Goal: Use online tool/utility: Utilize a website feature to perform a specific function

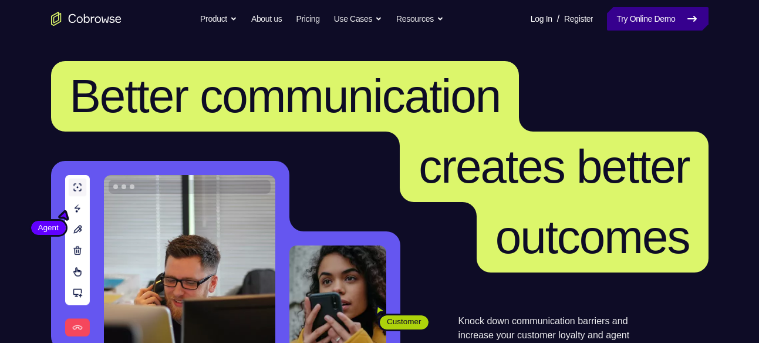
click at [612, 28] on link "Try Online Demo" at bounding box center [657, 18] width 101 height 23
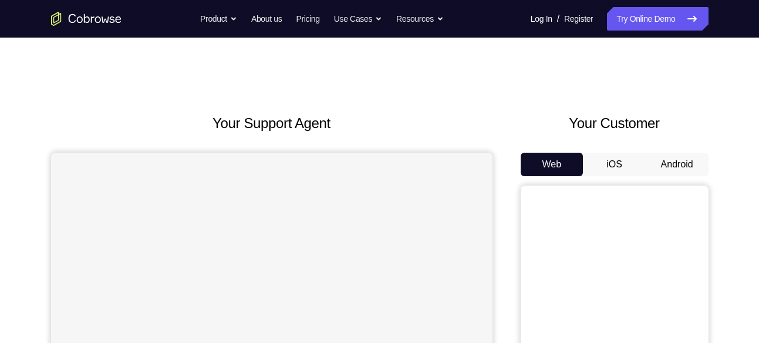
click at [665, 170] on button "Android" at bounding box center [677, 164] width 63 height 23
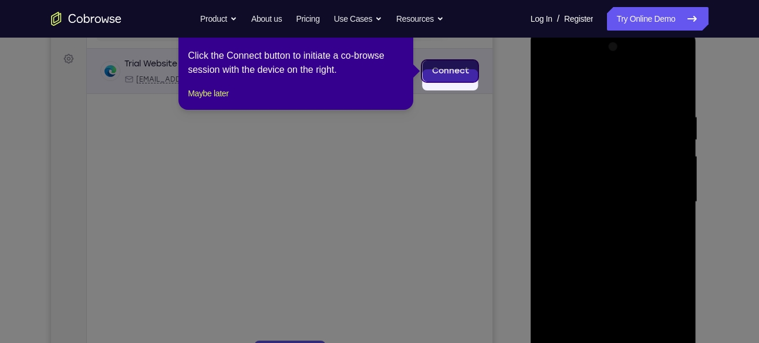
scroll to position [147, 0]
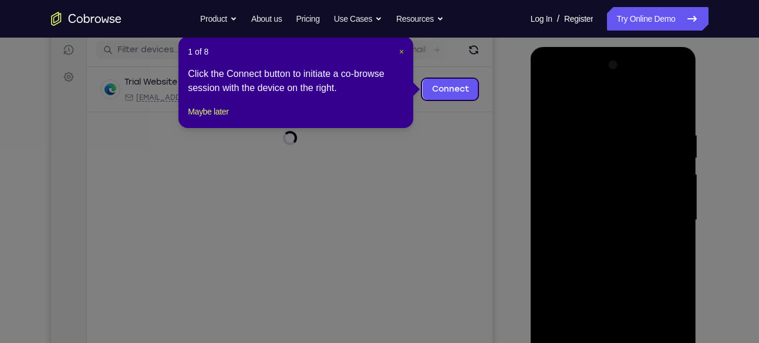
click at [399, 52] on span "×" at bounding box center [401, 51] width 5 height 9
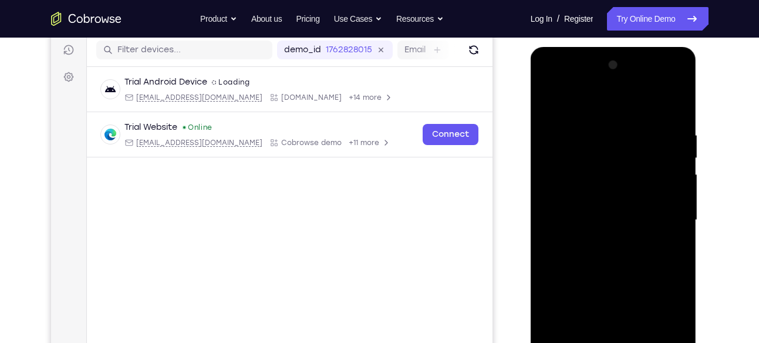
scroll to position [221, 0]
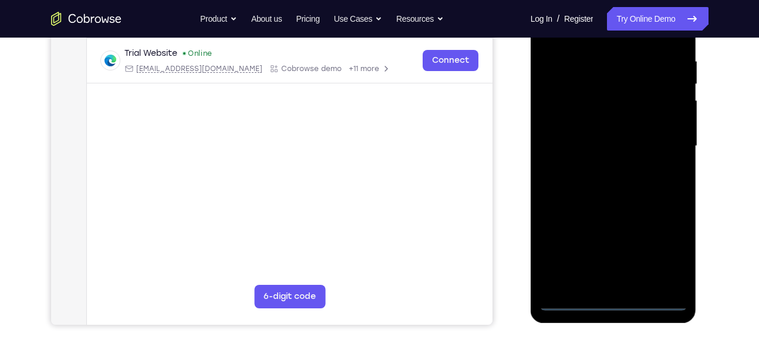
click at [615, 299] on div at bounding box center [614, 146] width 148 height 329
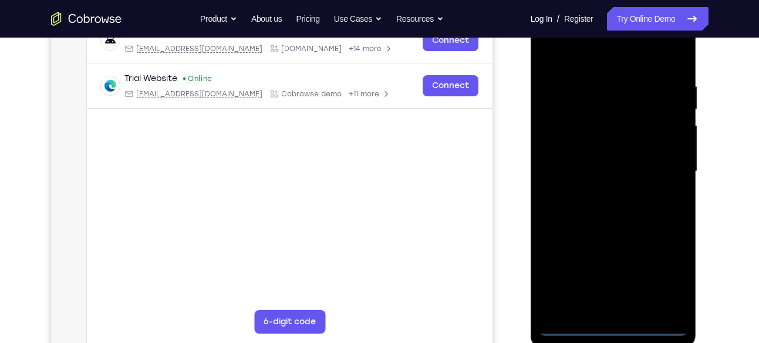
scroll to position [196, 0]
click at [659, 288] on div at bounding box center [614, 172] width 148 height 329
click at [560, 53] on div at bounding box center [614, 172] width 148 height 329
click at [661, 160] on div at bounding box center [614, 172] width 148 height 329
click at [603, 191] on div at bounding box center [614, 172] width 148 height 329
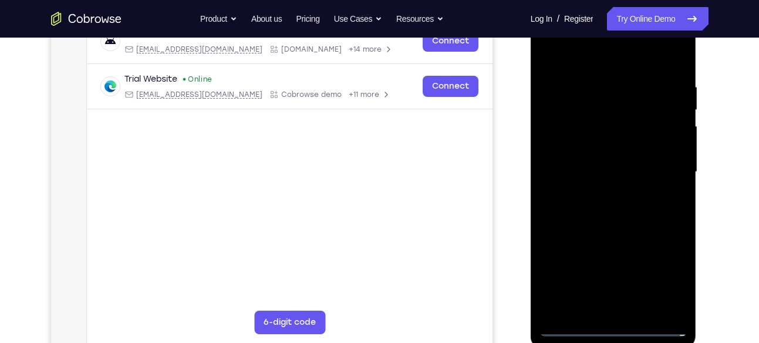
click at [595, 158] on div at bounding box center [614, 172] width 148 height 329
click at [593, 144] on div at bounding box center [614, 172] width 148 height 329
click at [669, 149] on div at bounding box center [614, 172] width 148 height 329
click at [646, 171] on div at bounding box center [614, 172] width 148 height 329
click at [637, 220] on div at bounding box center [614, 172] width 148 height 329
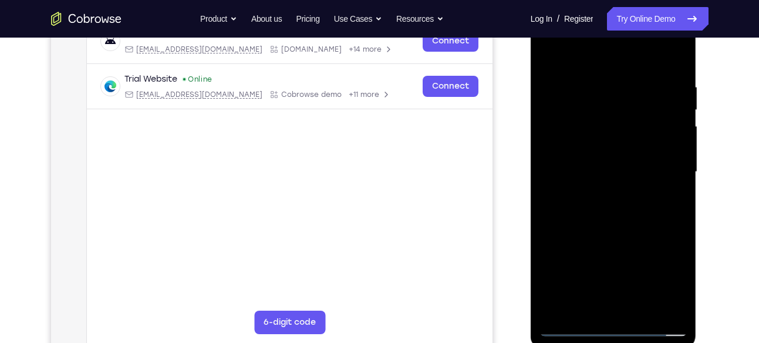
click at [637, 220] on div at bounding box center [614, 172] width 148 height 329
click at [642, 314] on div at bounding box center [614, 172] width 148 height 329
click at [618, 233] on div at bounding box center [614, 172] width 148 height 329
click at [601, 103] on div at bounding box center [614, 172] width 148 height 329
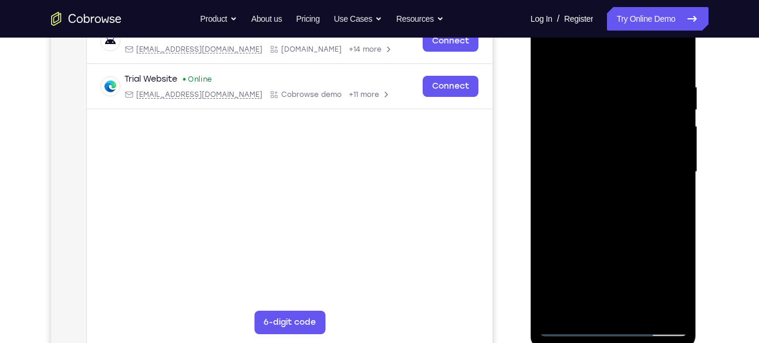
click at [620, 228] on div at bounding box center [614, 172] width 148 height 329
click at [681, 105] on div at bounding box center [614, 172] width 148 height 329
click at [546, 110] on div at bounding box center [614, 172] width 148 height 329
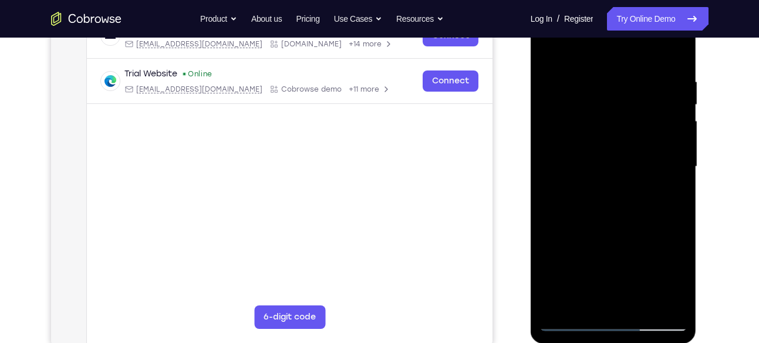
scroll to position [205, 0]
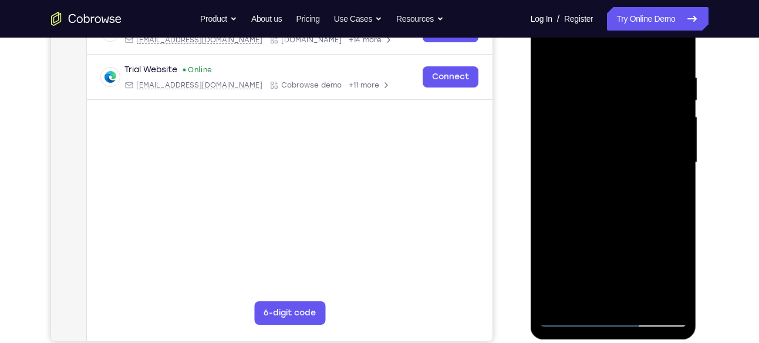
click at [553, 47] on div at bounding box center [614, 162] width 148 height 329
click at [591, 68] on div at bounding box center [614, 162] width 148 height 329
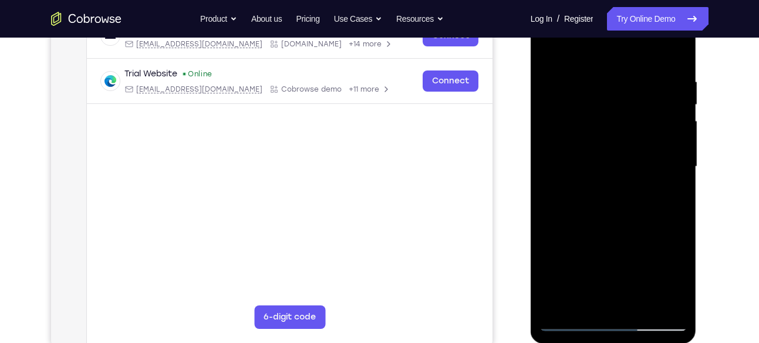
scroll to position [201, 0]
click at [671, 52] on div at bounding box center [614, 166] width 148 height 329
click at [676, 46] on div at bounding box center [614, 166] width 148 height 329
click at [551, 49] on div at bounding box center [614, 166] width 148 height 329
click at [664, 301] on div at bounding box center [614, 166] width 148 height 329
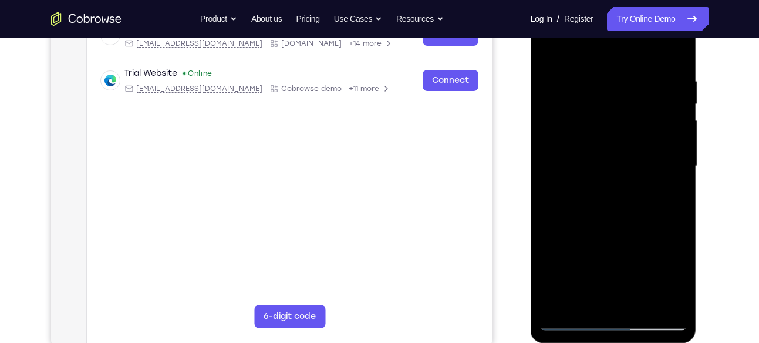
click at [581, 303] on div at bounding box center [614, 166] width 148 height 329
click at [606, 50] on div at bounding box center [614, 166] width 148 height 329
click at [675, 49] on div at bounding box center [614, 166] width 148 height 329
click at [572, 134] on div at bounding box center [614, 166] width 148 height 329
click at [550, 46] on div at bounding box center [614, 166] width 148 height 329
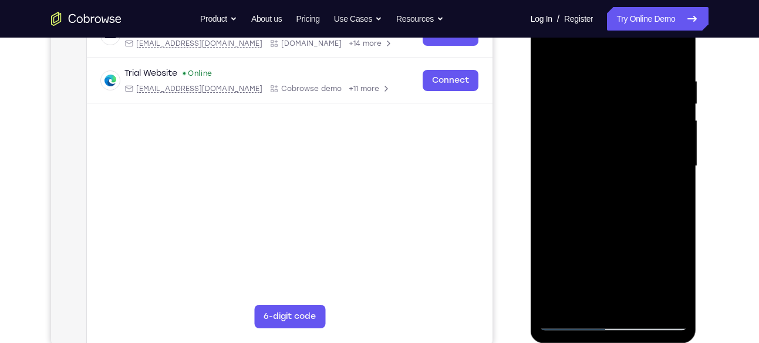
click at [571, 178] on div at bounding box center [614, 166] width 148 height 329
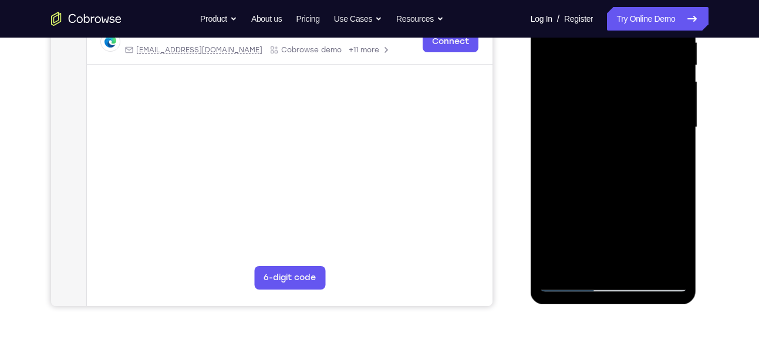
scroll to position [240, 0]
drag, startPoint x: 630, startPoint y: 200, endPoint x: 627, endPoint y: 29, distance: 171.5
click at [627, 29] on div at bounding box center [614, 128] width 148 height 329
drag, startPoint x: 640, startPoint y: 149, endPoint x: 657, endPoint y: 59, distance: 91.3
click at [657, 59] on div at bounding box center [614, 128] width 148 height 329
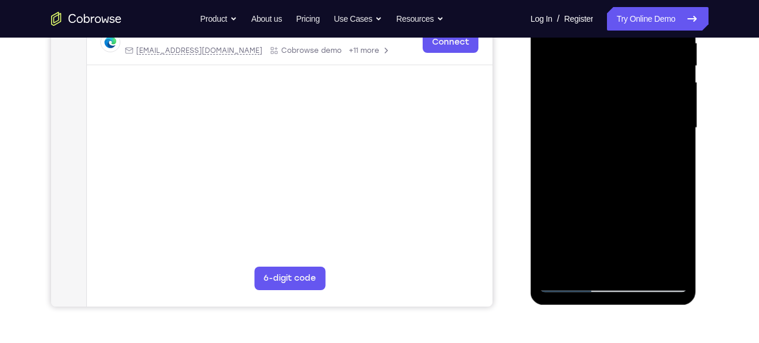
drag, startPoint x: 633, startPoint y: 169, endPoint x: 708, endPoint y: 21, distance: 166.0
click at [698, 21] on html "Online web based iOS Simulators and Android Emulators. Run iPhone, iPad, Mobile…" at bounding box center [614, 131] width 167 height 352
click at [572, 280] on div at bounding box center [614, 128] width 148 height 329
drag, startPoint x: 642, startPoint y: 133, endPoint x: 627, endPoint y: 330, distance: 197.3
click at [627, 307] on html "Online web based iOS Simulators and Android Emulators. Run iPhone, iPad, Mobile…" at bounding box center [614, 131] width 167 height 352
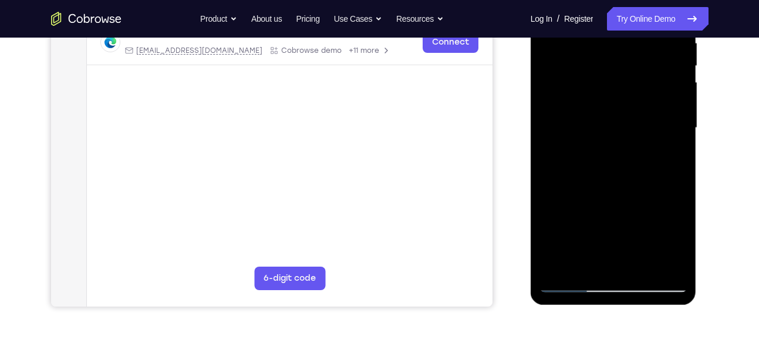
drag, startPoint x: 645, startPoint y: 134, endPoint x: 634, endPoint y: 270, distance: 136.1
click at [634, 270] on div at bounding box center [614, 128] width 148 height 329
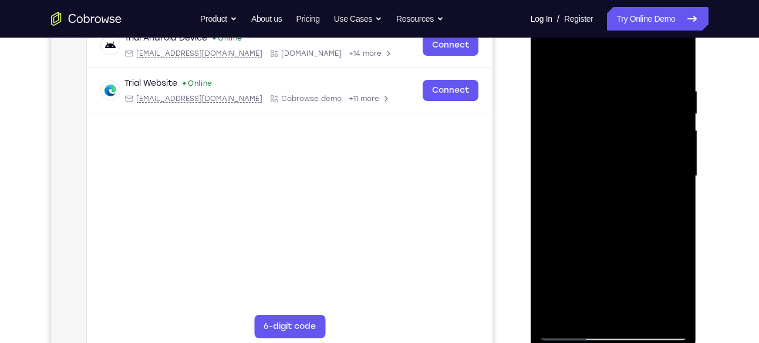
scroll to position [191, 0]
click at [622, 86] on div at bounding box center [614, 176] width 148 height 329
click at [550, 60] on div at bounding box center [614, 176] width 148 height 329
click at [677, 55] on div at bounding box center [614, 176] width 148 height 329
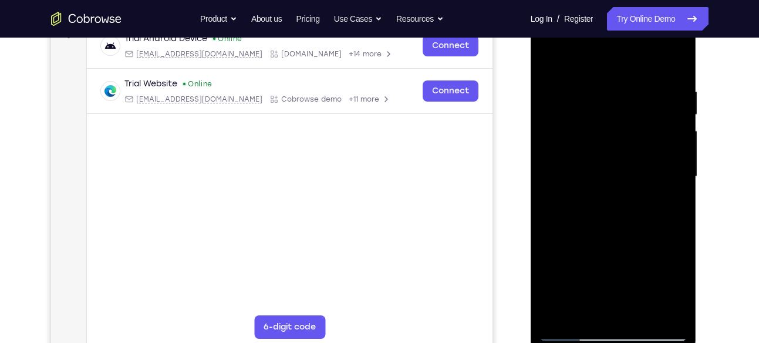
click at [671, 313] on div at bounding box center [614, 176] width 148 height 329
click at [619, 210] on div at bounding box center [614, 176] width 148 height 329
click at [554, 60] on div at bounding box center [614, 176] width 148 height 329
click at [666, 204] on div at bounding box center [614, 176] width 148 height 329
click at [554, 58] on div at bounding box center [614, 176] width 148 height 329
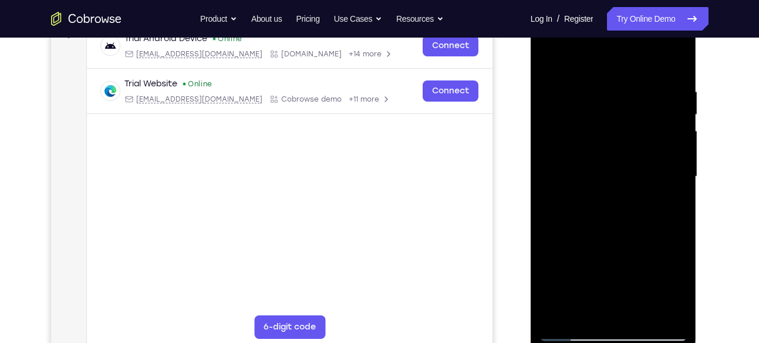
click at [559, 311] on div at bounding box center [614, 176] width 148 height 329
click at [635, 75] on div at bounding box center [614, 176] width 148 height 329
click at [658, 311] on div at bounding box center [614, 176] width 148 height 329
click at [674, 183] on div at bounding box center [614, 176] width 148 height 329
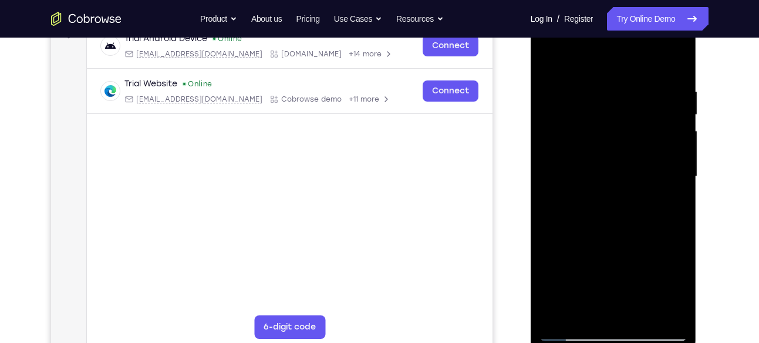
click at [674, 183] on div at bounding box center [614, 176] width 148 height 329
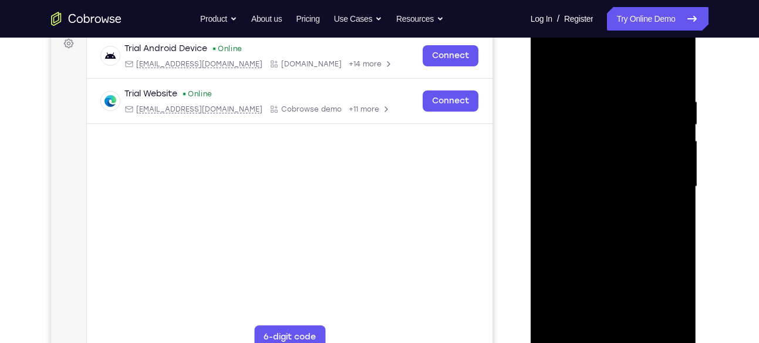
scroll to position [179, 0]
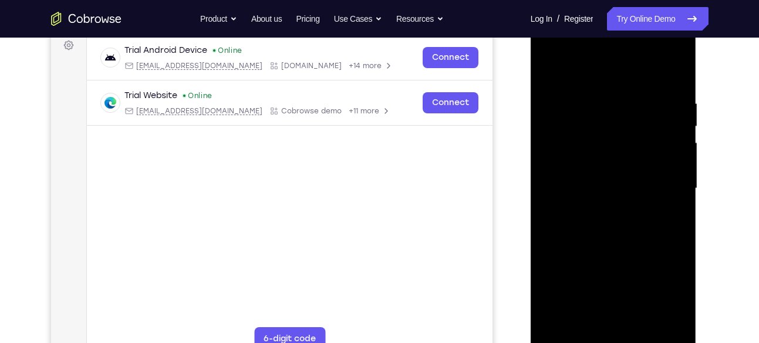
click at [560, 237] on div at bounding box center [614, 188] width 148 height 329
click at [666, 213] on div at bounding box center [614, 188] width 148 height 329
click at [674, 191] on div at bounding box center [614, 188] width 148 height 329
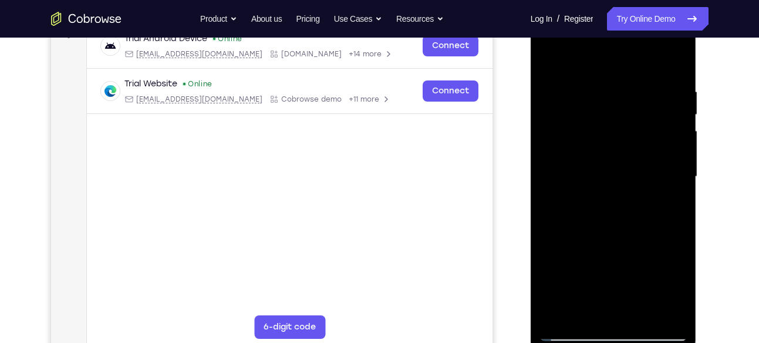
scroll to position [191, 0]
click at [672, 186] on div at bounding box center [614, 176] width 148 height 329
click at [672, 178] on div at bounding box center [614, 176] width 148 height 329
click at [678, 171] on div at bounding box center [614, 176] width 148 height 329
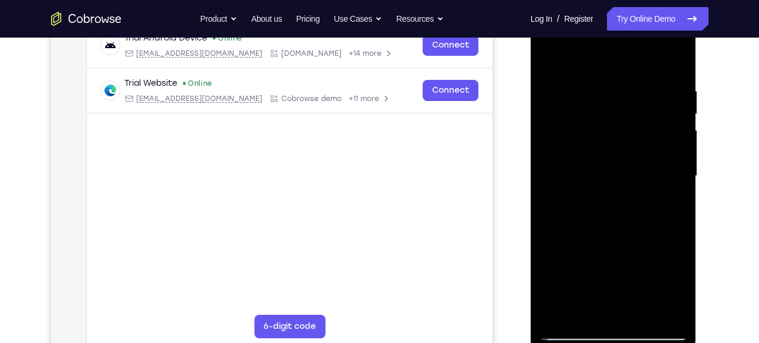
click at [678, 171] on div at bounding box center [614, 176] width 148 height 329
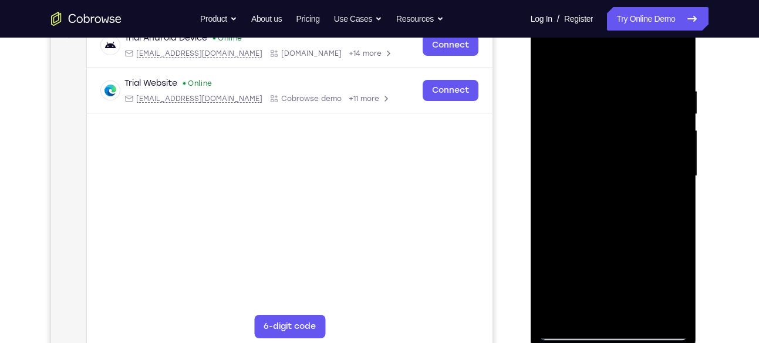
click at [678, 171] on div at bounding box center [614, 176] width 148 height 329
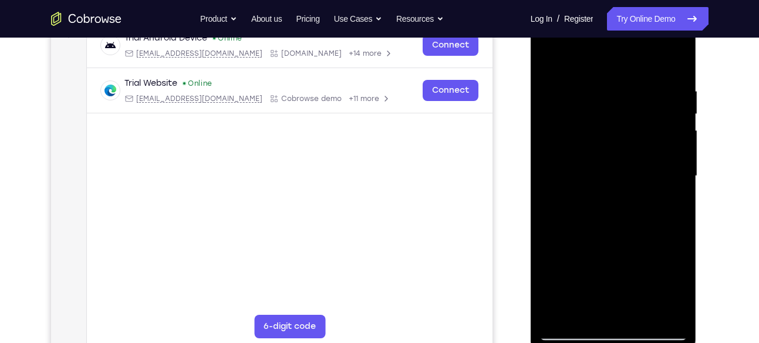
click at [678, 171] on div at bounding box center [614, 176] width 148 height 329
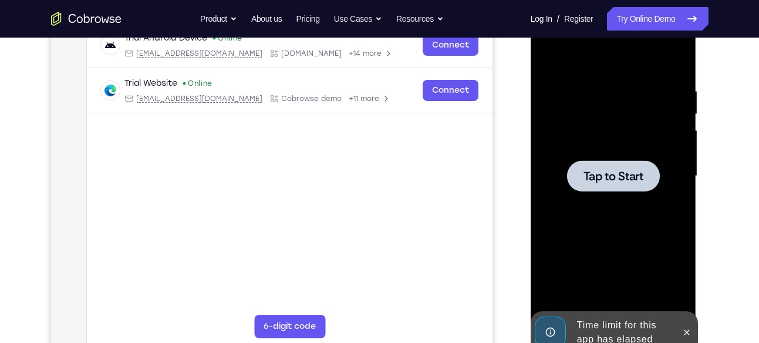
click at [596, 183] on div at bounding box center [613, 175] width 93 height 31
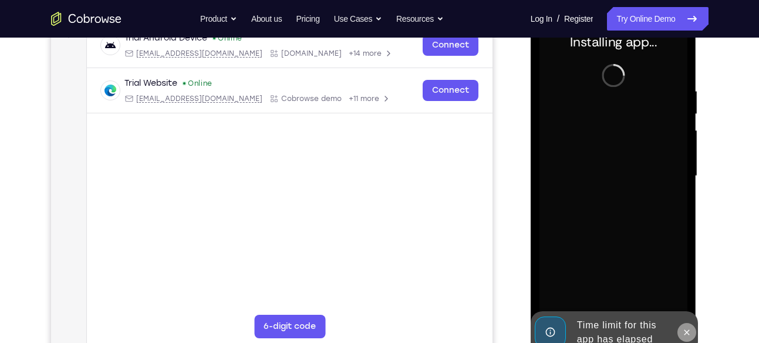
click at [686, 334] on icon at bounding box center [687, 331] width 5 height 5
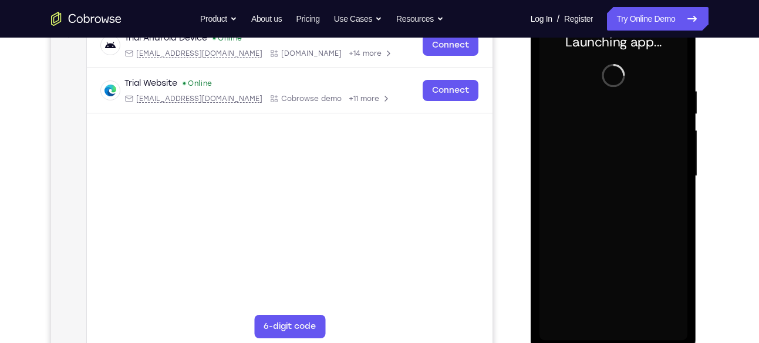
click at [612, 331] on div at bounding box center [614, 176] width 148 height 329
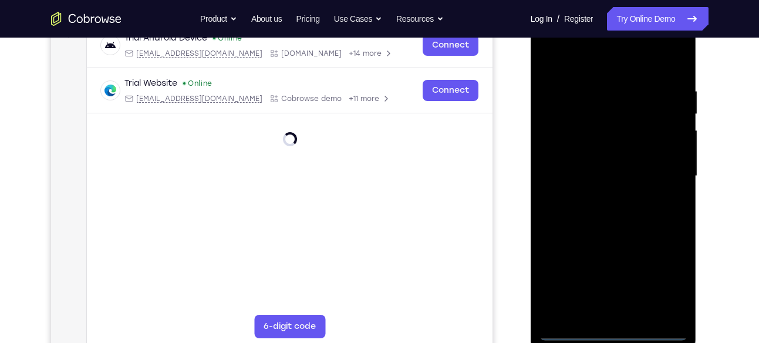
click at [668, 284] on div at bounding box center [614, 176] width 148 height 329
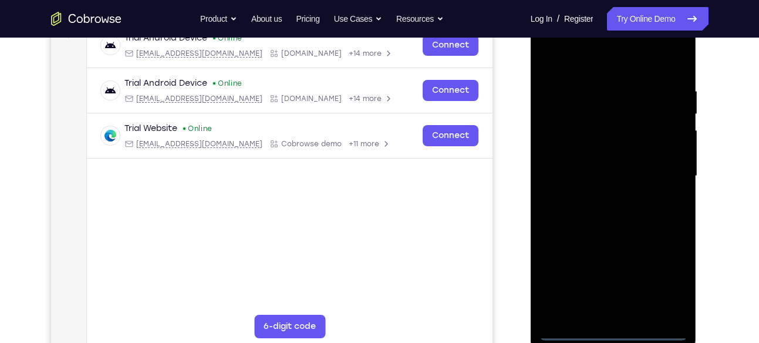
click at [562, 59] on div at bounding box center [614, 176] width 148 height 329
click at [553, 59] on div at bounding box center [614, 176] width 148 height 329
click at [665, 169] on div at bounding box center [614, 176] width 148 height 329
click at [602, 311] on div at bounding box center [614, 176] width 148 height 329
click at [593, 169] on div at bounding box center [614, 176] width 148 height 329
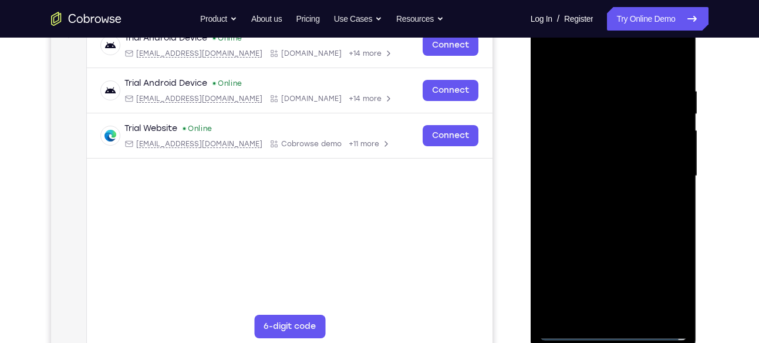
click at [595, 150] on div at bounding box center [614, 176] width 148 height 329
click at [615, 175] on div at bounding box center [614, 176] width 148 height 329
click at [672, 192] on div at bounding box center [614, 176] width 148 height 329
click at [647, 176] on div at bounding box center [614, 176] width 148 height 329
click at [623, 213] on div at bounding box center [614, 176] width 148 height 329
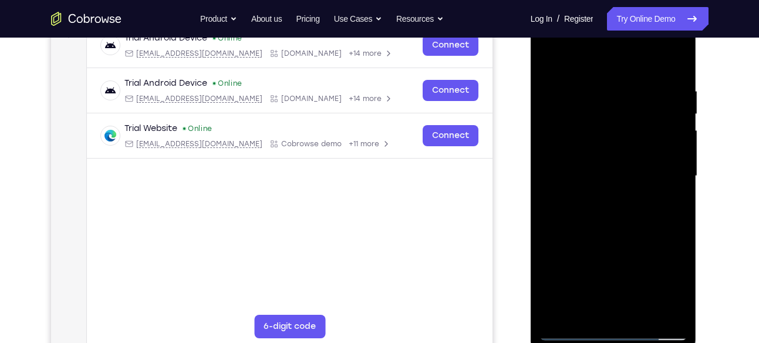
click at [625, 220] on div at bounding box center [614, 176] width 148 height 329
drag, startPoint x: 601, startPoint y: 66, endPoint x: 574, endPoint y: -72, distance: 140.6
click at [574, 3] on html "Online web based iOS Simulators and Android Emulators. Run iPhone, iPad, Mobile…" at bounding box center [614, 179] width 167 height 352
click at [587, 241] on div at bounding box center [614, 176] width 148 height 329
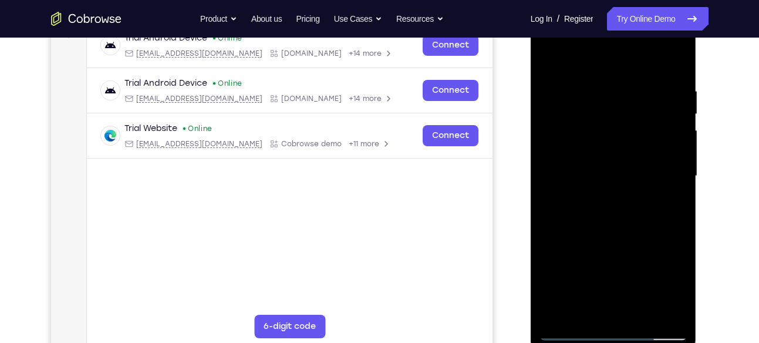
click at [587, 241] on div at bounding box center [614, 176] width 148 height 329
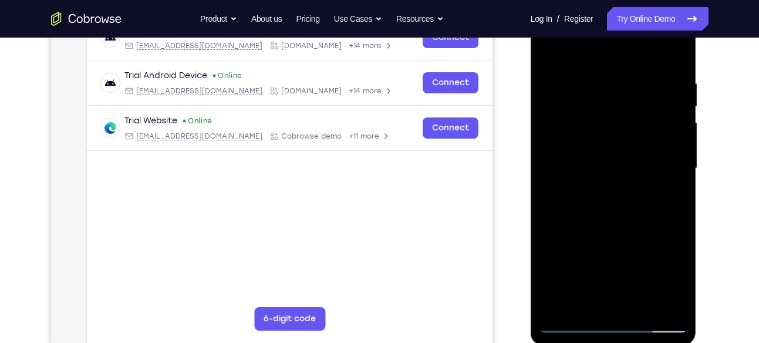
scroll to position [200, 0]
drag, startPoint x: 614, startPoint y: 176, endPoint x: 607, endPoint y: 105, distance: 72.0
click at [607, 105] on div at bounding box center [614, 168] width 148 height 329
drag, startPoint x: 620, startPoint y: 122, endPoint x: 608, endPoint y: 275, distance: 154.3
click at [608, 275] on div at bounding box center [614, 168] width 148 height 329
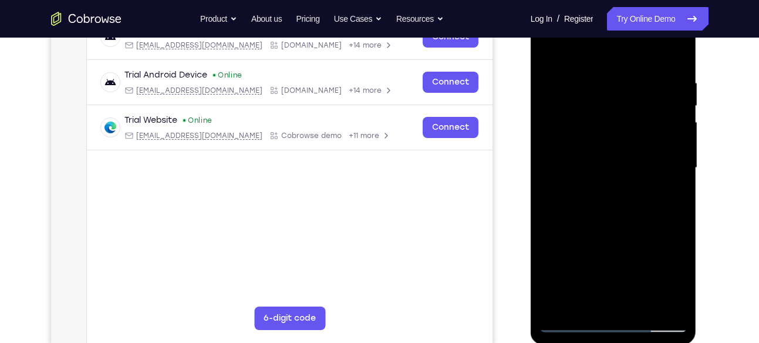
click at [594, 73] on div at bounding box center [614, 168] width 148 height 329
click at [658, 300] on div at bounding box center [614, 168] width 148 height 329
click at [669, 212] on div at bounding box center [614, 168] width 148 height 329
click at [662, 298] on div at bounding box center [614, 168] width 148 height 329
click at [662, 191] on div at bounding box center [614, 168] width 148 height 329
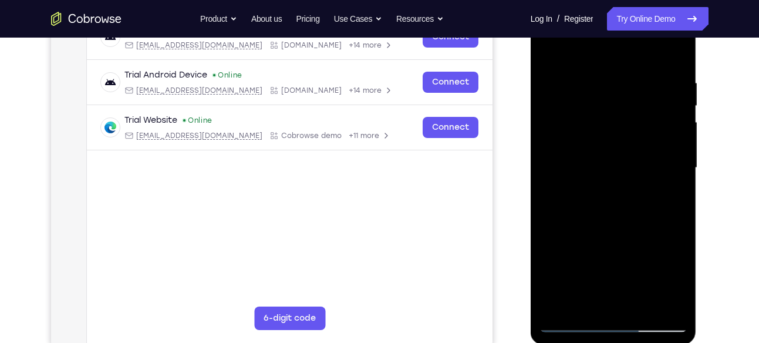
click at [661, 298] on div at bounding box center [614, 168] width 148 height 329
click at [664, 226] on div at bounding box center [614, 168] width 148 height 329
click at [678, 187] on div at bounding box center [614, 168] width 148 height 329
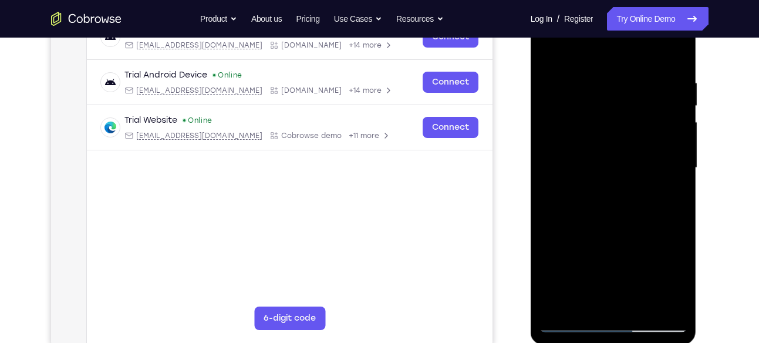
click at [678, 187] on div at bounding box center [614, 168] width 148 height 329
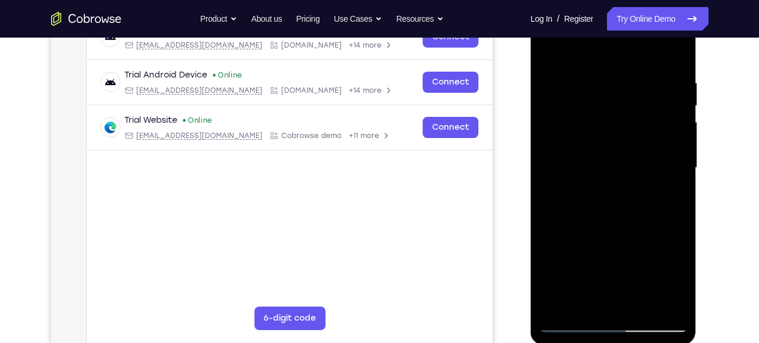
click at [678, 187] on div at bounding box center [614, 168] width 148 height 329
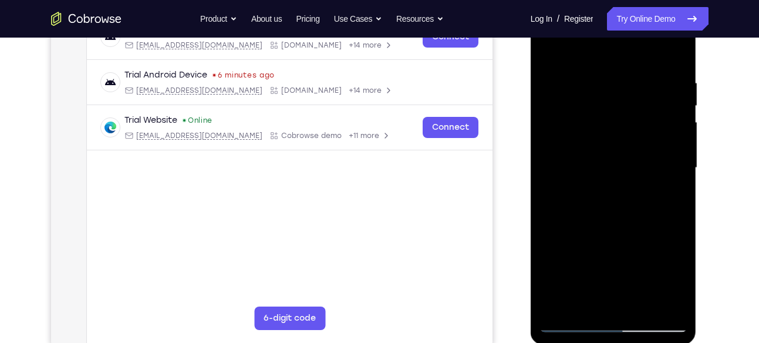
click at [678, 187] on div at bounding box center [614, 168] width 148 height 329
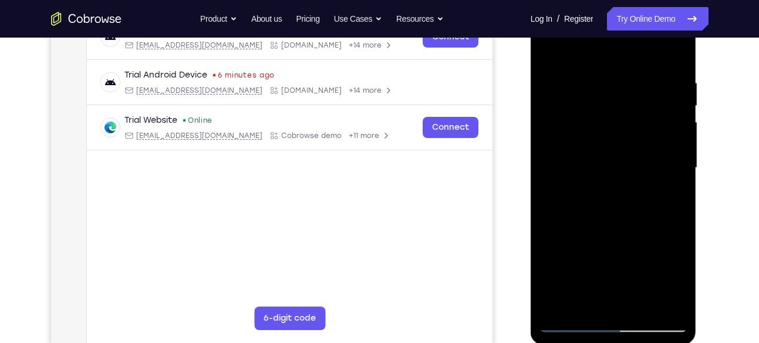
click at [678, 187] on div at bounding box center [614, 168] width 148 height 329
click at [563, 179] on div at bounding box center [614, 168] width 148 height 329
click at [546, 181] on div at bounding box center [614, 168] width 148 height 329
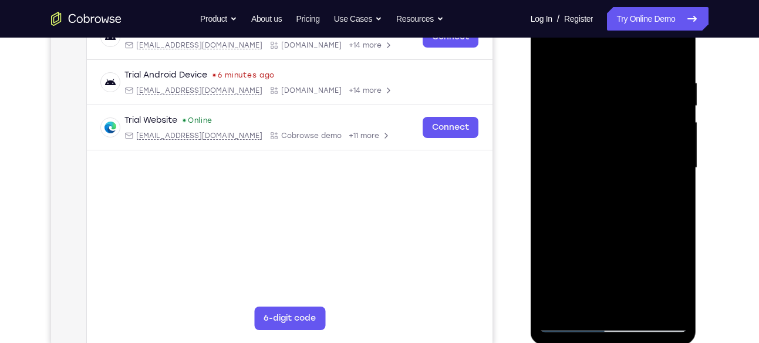
click at [680, 159] on div at bounding box center [614, 168] width 148 height 329
click at [664, 163] on div at bounding box center [614, 168] width 148 height 329
click at [676, 168] on div at bounding box center [614, 168] width 148 height 329
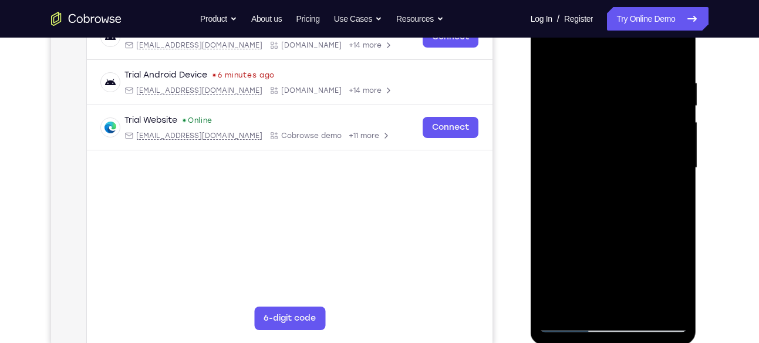
click at [675, 120] on div at bounding box center [614, 168] width 148 height 329
click at [681, 121] on div at bounding box center [614, 168] width 148 height 329
click at [681, 122] on div at bounding box center [614, 168] width 148 height 329
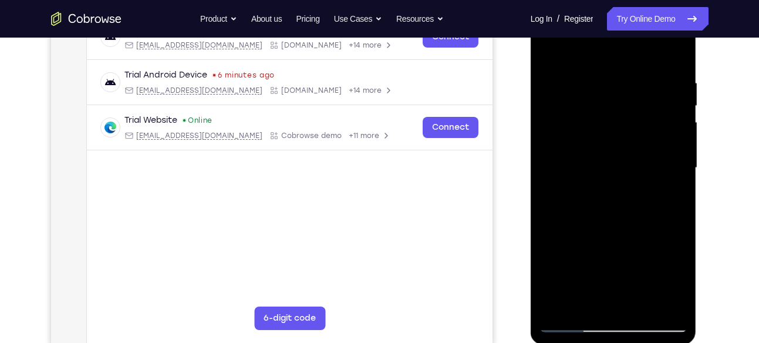
click at [681, 122] on div at bounding box center [614, 168] width 148 height 329
click at [681, 121] on div at bounding box center [614, 168] width 148 height 329
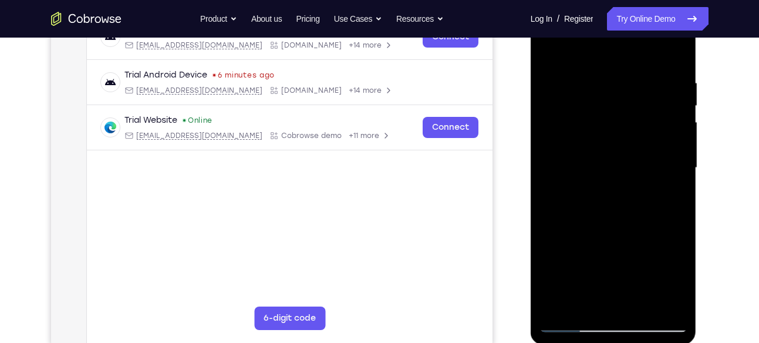
click at [681, 121] on div at bounding box center [614, 168] width 148 height 329
click at [674, 53] on div at bounding box center [614, 168] width 148 height 329
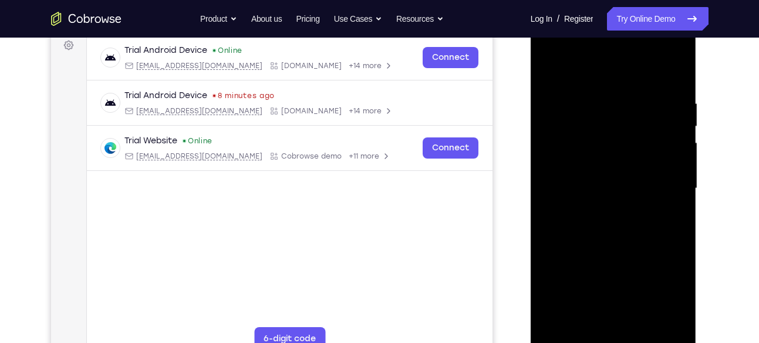
click at [662, 55] on div at bounding box center [614, 188] width 148 height 329
click at [554, 55] on div at bounding box center [614, 188] width 148 height 329
click at [608, 121] on div at bounding box center [614, 188] width 148 height 329
click at [578, 164] on div at bounding box center [614, 188] width 148 height 329
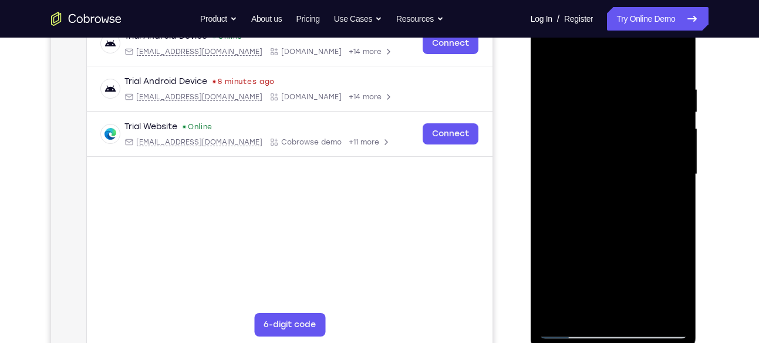
scroll to position [148, 0]
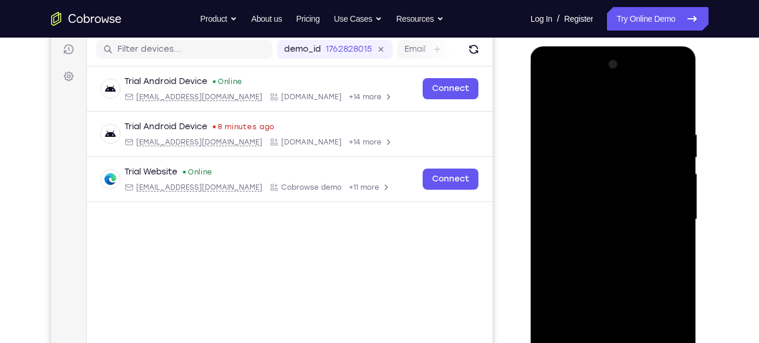
click at [665, 87] on div at bounding box center [614, 219] width 148 height 329
click at [605, 109] on div at bounding box center [614, 219] width 148 height 329
drag, startPoint x: 644, startPoint y: 130, endPoint x: 624, endPoint y: 321, distance: 191.3
click at [624, 321] on div at bounding box center [614, 219] width 148 height 329
click at [601, 133] on div at bounding box center [614, 219] width 148 height 329
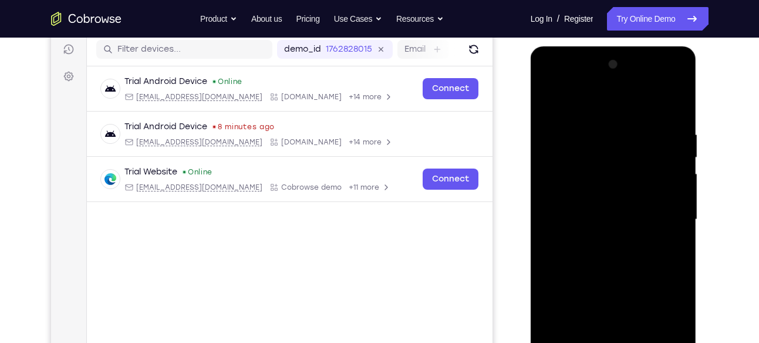
click at [677, 166] on div at bounding box center [614, 219] width 148 height 329
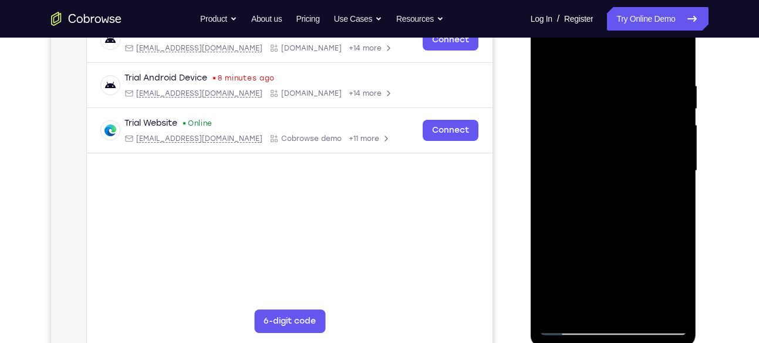
scroll to position [196, 0]
click at [680, 170] on div at bounding box center [614, 171] width 148 height 329
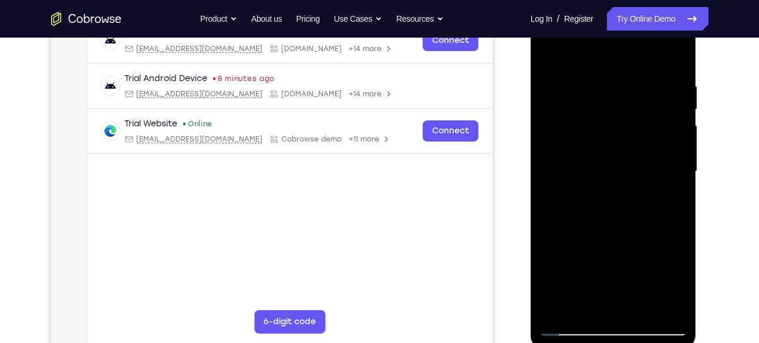
click at [680, 170] on div at bounding box center [614, 171] width 148 height 329
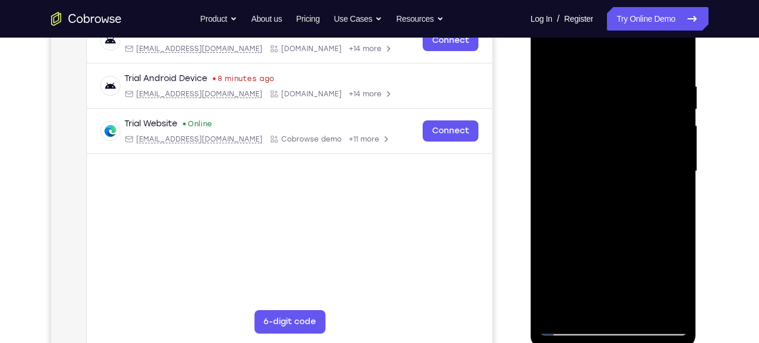
click at [553, 169] on div at bounding box center [614, 171] width 148 height 329
click at [671, 153] on div at bounding box center [614, 171] width 148 height 329
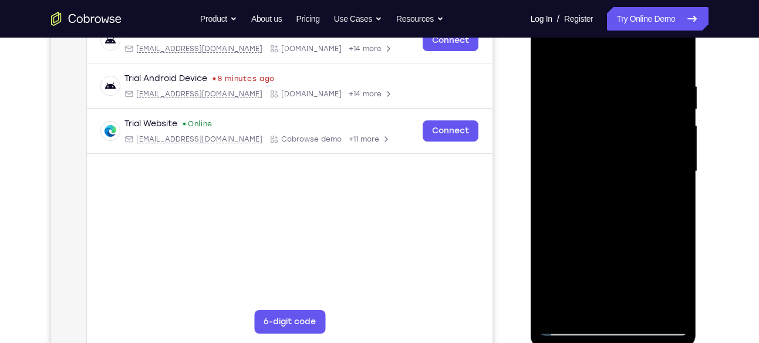
click at [671, 153] on div at bounding box center [614, 171] width 148 height 329
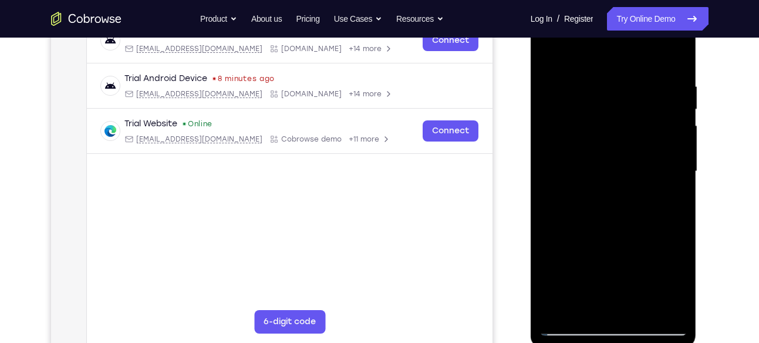
click at [671, 153] on div at bounding box center [614, 171] width 148 height 329
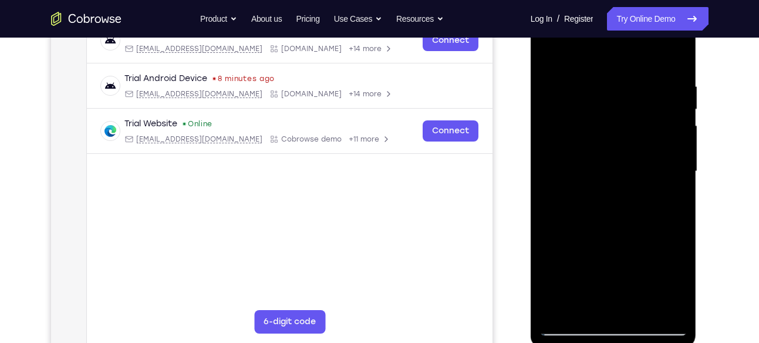
click at [671, 153] on div at bounding box center [614, 171] width 148 height 329
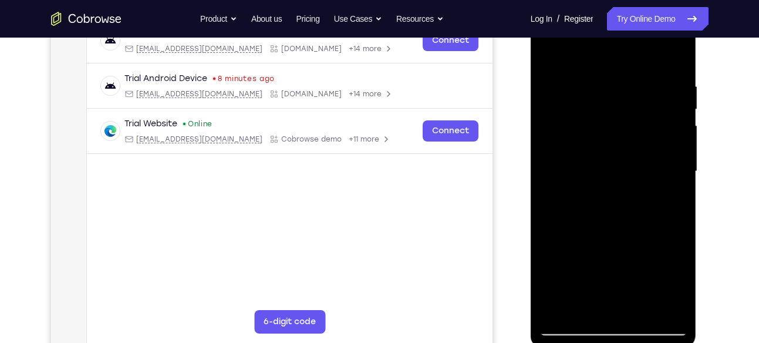
click at [671, 153] on div at bounding box center [614, 171] width 148 height 329
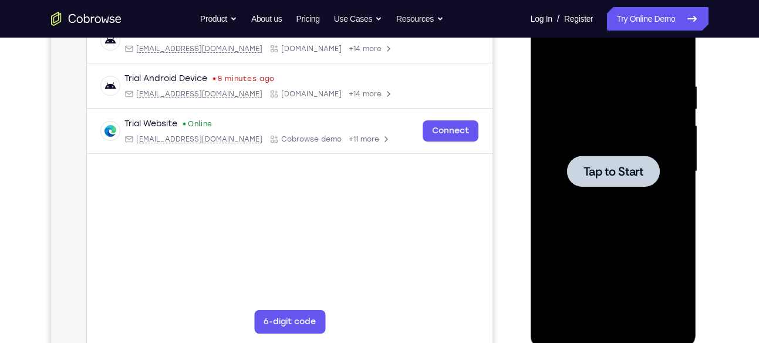
click at [618, 176] on span "Tap to Start" at bounding box center [614, 172] width 60 height 12
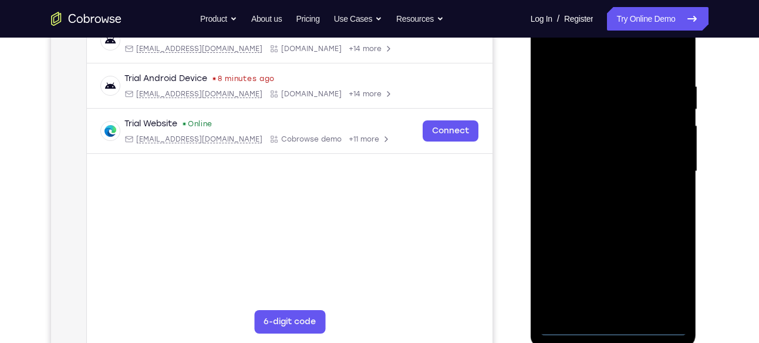
click at [615, 328] on div at bounding box center [614, 171] width 148 height 329
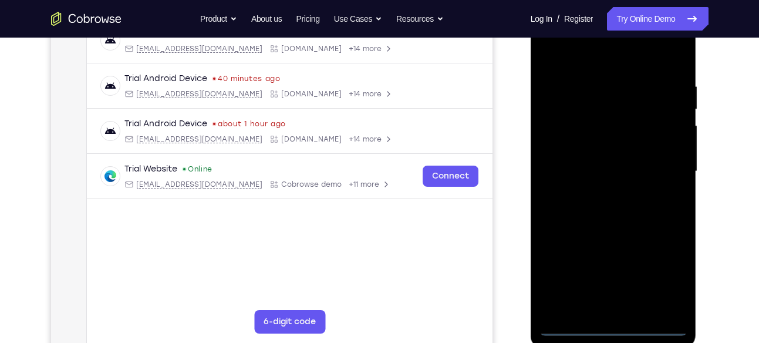
click at [661, 279] on div at bounding box center [614, 171] width 148 height 329
click at [567, 66] on div at bounding box center [614, 171] width 148 height 329
click at [663, 166] on div at bounding box center [614, 171] width 148 height 329
click at [602, 195] on div at bounding box center [614, 171] width 148 height 329
click at [590, 160] on div at bounding box center [614, 171] width 148 height 329
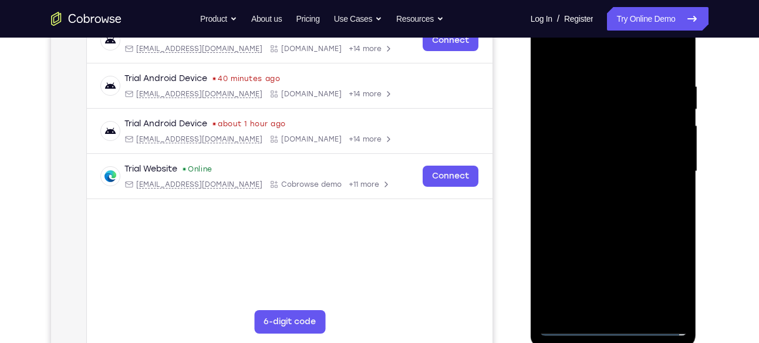
click at [590, 144] on div at bounding box center [614, 171] width 148 height 329
click at [625, 167] on div at bounding box center [614, 171] width 148 height 329
click at [615, 218] on div at bounding box center [614, 171] width 148 height 329
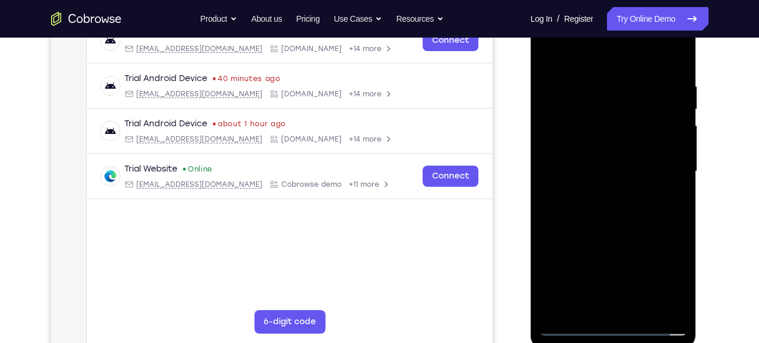
drag, startPoint x: 603, startPoint y: 65, endPoint x: 591, endPoint y: 21, distance: 46.1
click at [591, 21] on div at bounding box center [614, 171] width 148 height 329
click at [591, 69] on div at bounding box center [614, 171] width 148 height 329
click at [667, 147] on div at bounding box center [614, 171] width 148 height 329
drag, startPoint x: 678, startPoint y: 210, endPoint x: 534, endPoint y: 216, distance: 144.0
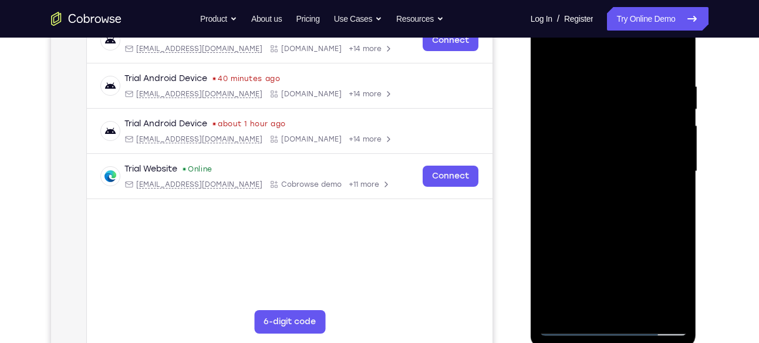
click at [534, 216] on div at bounding box center [614, 173] width 166 height 350
click at [662, 190] on div at bounding box center [614, 171] width 148 height 329
click at [676, 186] on div at bounding box center [614, 171] width 148 height 329
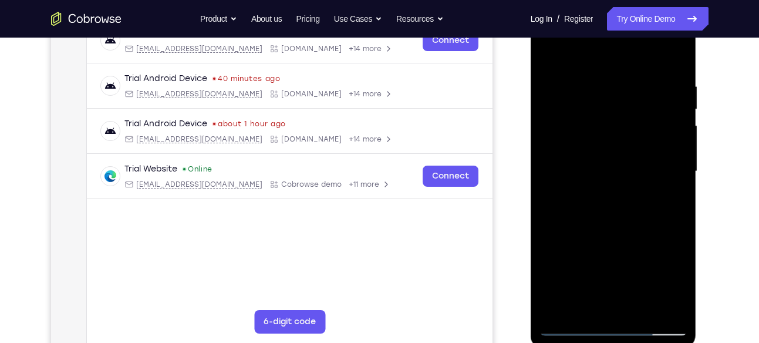
click at [676, 186] on div at bounding box center [614, 171] width 148 height 329
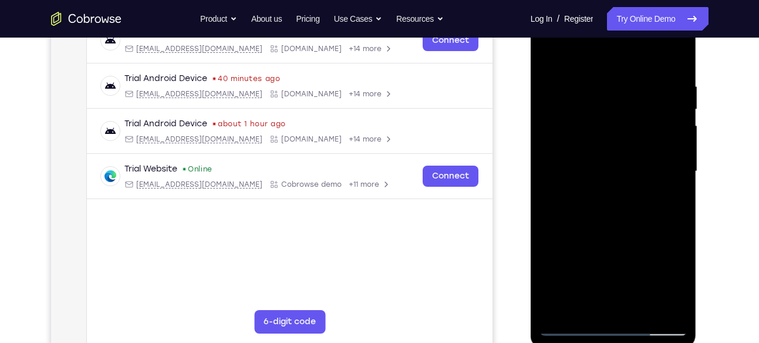
click at [676, 186] on div at bounding box center [614, 171] width 148 height 329
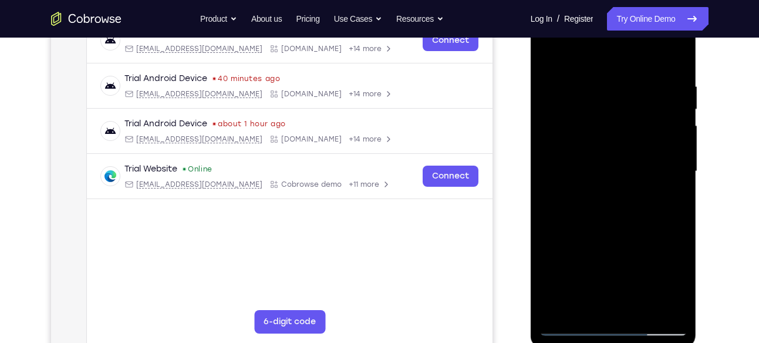
click at [676, 186] on div at bounding box center [614, 171] width 148 height 329
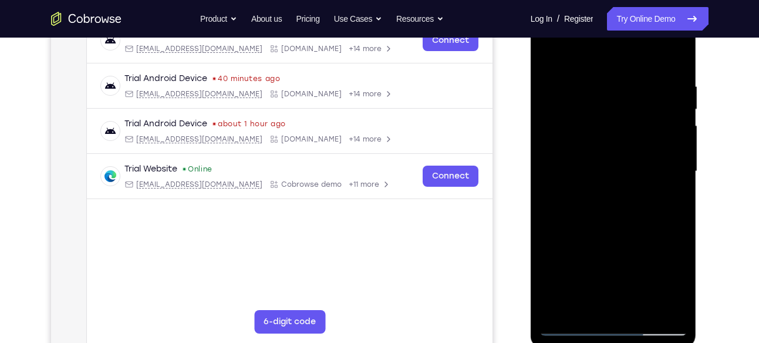
click at [676, 186] on div at bounding box center [614, 171] width 148 height 329
drag, startPoint x: 544, startPoint y: 176, endPoint x: 766, endPoint y: 160, distance: 222.5
click at [698, 160] on html "Online web based iOS Simulators and Android Emulators. Run iPhone, iPad, Mobile…" at bounding box center [614, 174] width 167 height 352
click at [672, 162] on div at bounding box center [614, 171] width 148 height 329
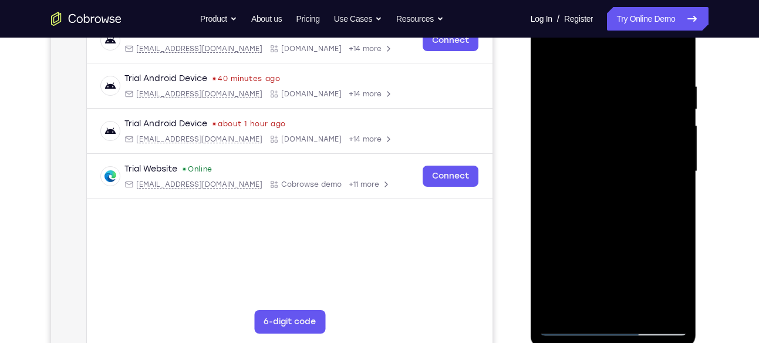
click at [674, 161] on div at bounding box center [614, 171] width 148 height 329
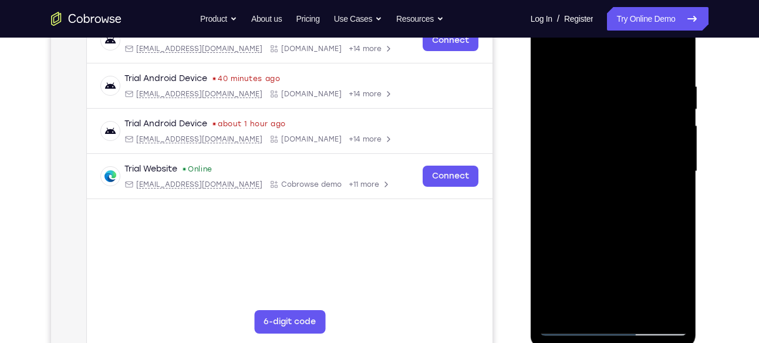
click at [674, 161] on div at bounding box center [614, 171] width 148 height 329
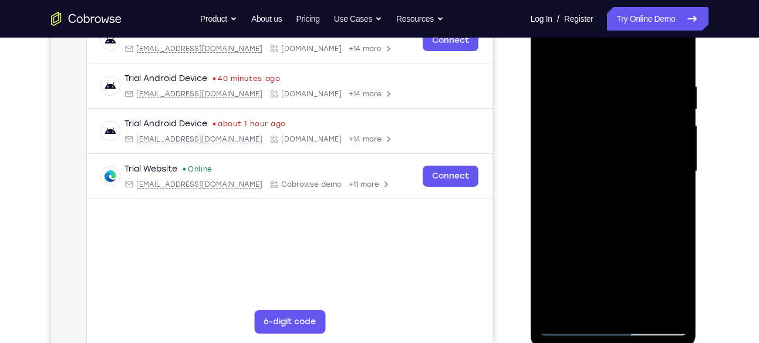
click at [674, 161] on div at bounding box center [614, 171] width 148 height 329
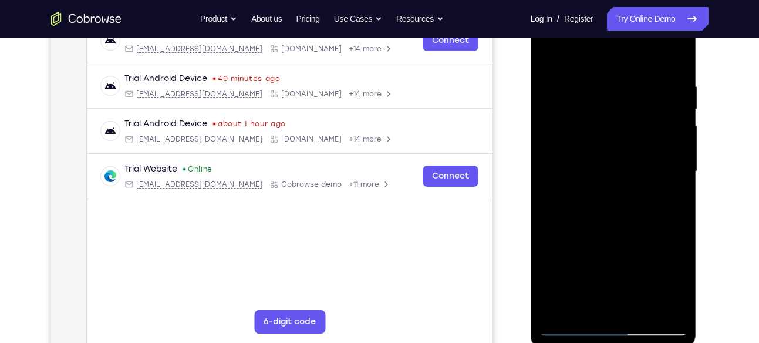
click at [674, 161] on div at bounding box center [614, 171] width 148 height 329
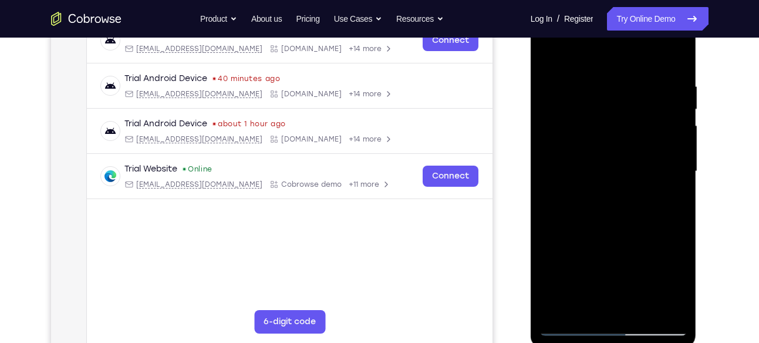
click at [674, 161] on div at bounding box center [614, 171] width 148 height 329
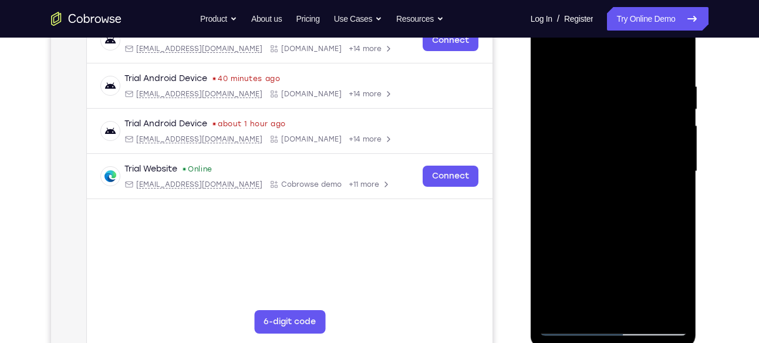
click at [674, 161] on div at bounding box center [614, 171] width 148 height 329
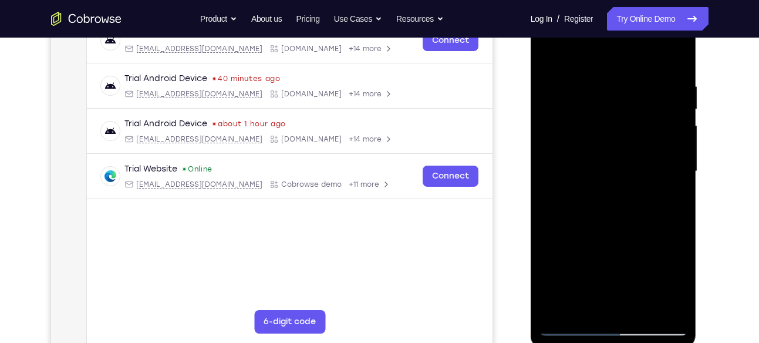
click at [560, 187] on div at bounding box center [614, 171] width 148 height 329
click at [669, 157] on div at bounding box center [614, 171] width 148 height 329
click at [676, 157] on div at bounding box center [614, 171] width 148 height 329
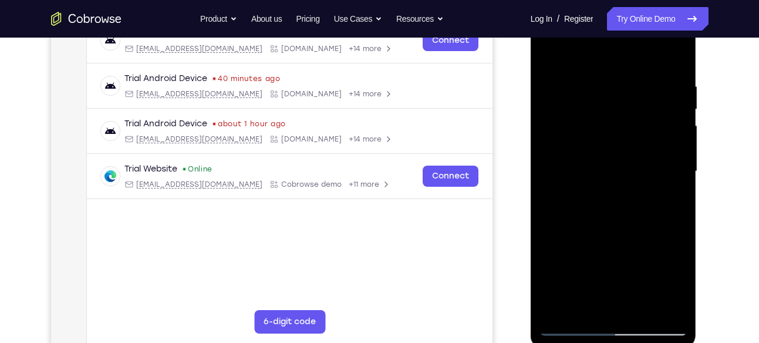
click at [676, 157] on div at bounding box center [614, 171] width 148 height 329
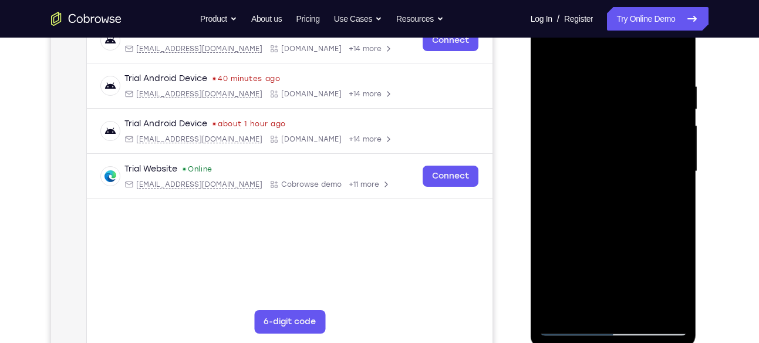
click at [676, 157] on div at bounding box center [614, 171] width 148 height 329
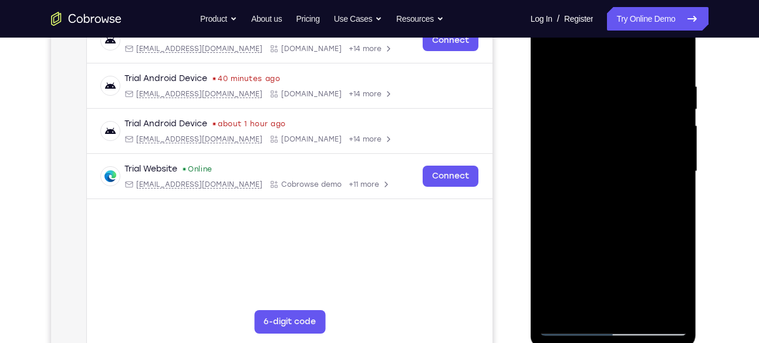
click at [676, 157] on div at bounding box center [614, 171] width 148 height 329
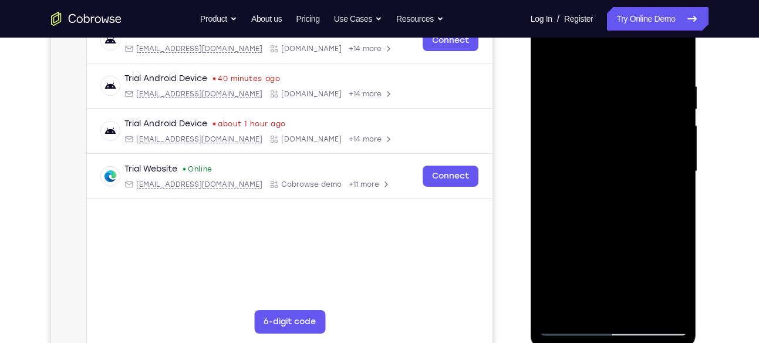
click at [676, 157] on div at bounding box center [614, 171] width 148 height 329
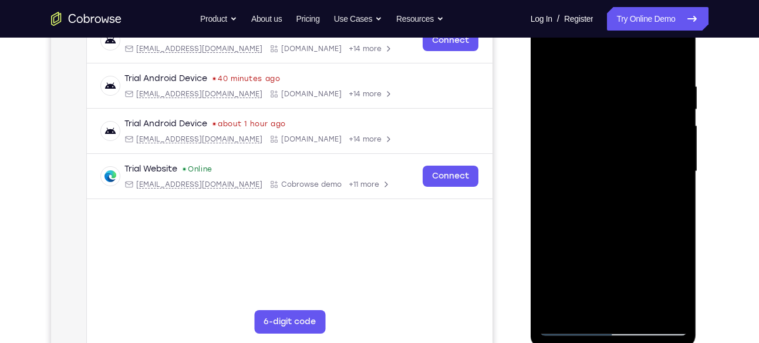
click at [676, 157] on div at bounding box center [614, 171] width 148 height 329
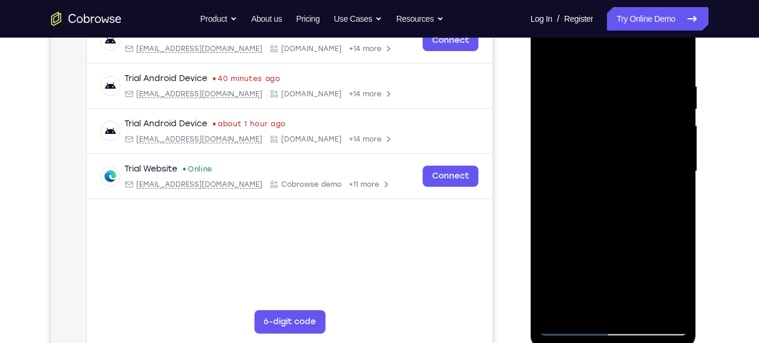
click at [676, 157] on div at bounding box center [614, 171] width 148 height 329
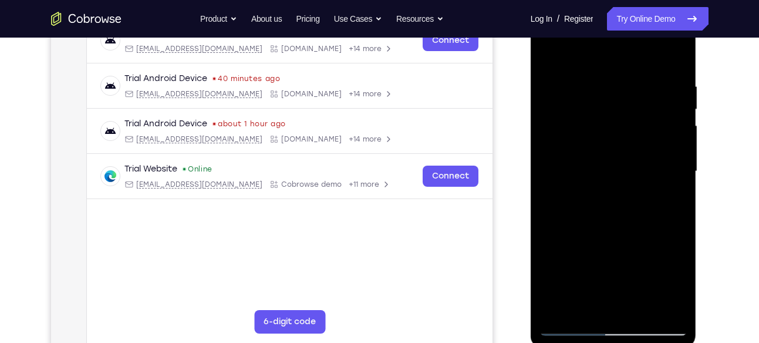
click at [676, 157] on div at bounding box center [614, 171] width 148 height 329
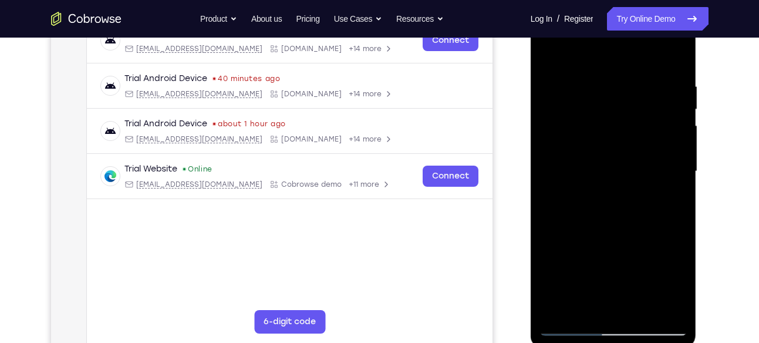
click at [676, 157] on div at bounding box center [614, 171] width 148 height 329
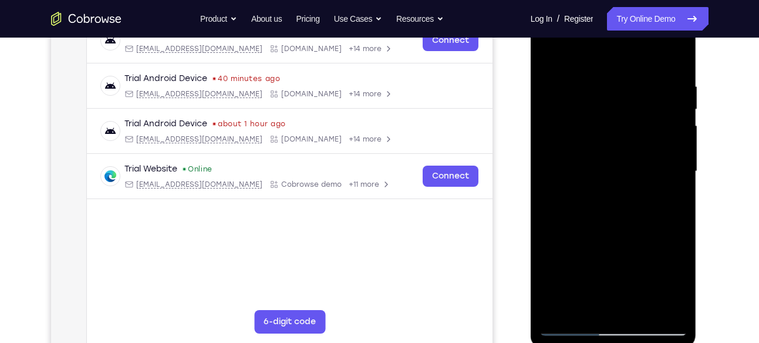
click at [558, 168] on div at bounding box center [614, 171] width 148 height 329
click at [665, 149] on div at bounding box center [614, 171] width 148 height 329
click at [669, 147] on div at bounding box center [614, 171] width 148 height 329
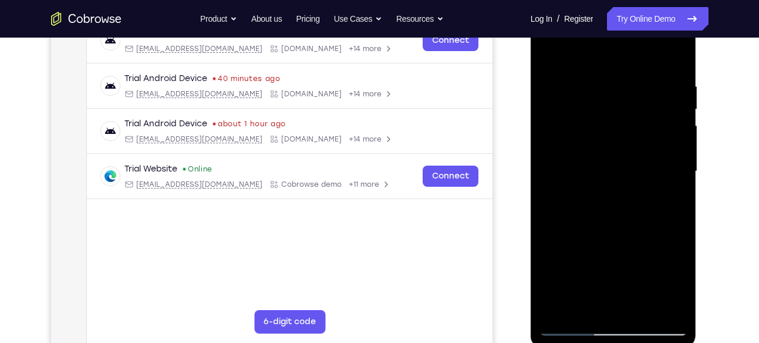
click at [669, 147] on div at bounding box center [614, 171] width 148 height 329
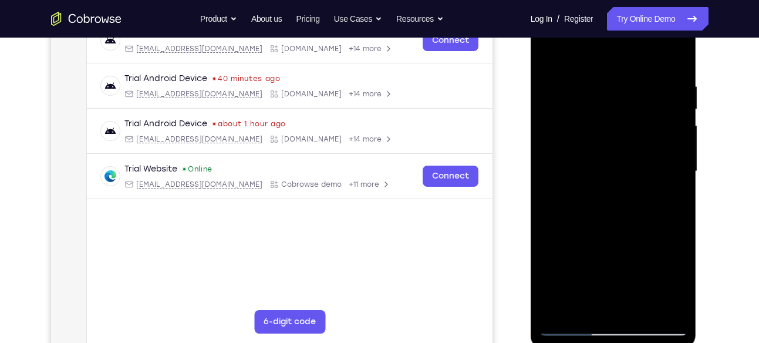
click at [669, 147] on div at bounding box center [614, 171] width 148 height 329
drag, startPoint x: 669, startPoint y: 147, endPoint x: 422, endPoint y: 110, distance: 250.6
click at [531, 110] on html "Online web based iOS Simulators and Android Emulators. Run iPhone, iPad, Mobile…" at bounding box center [614, 174] width 167 height 352
click at [685, 142] on div at bounding box center [614, 171] width 148 height 329
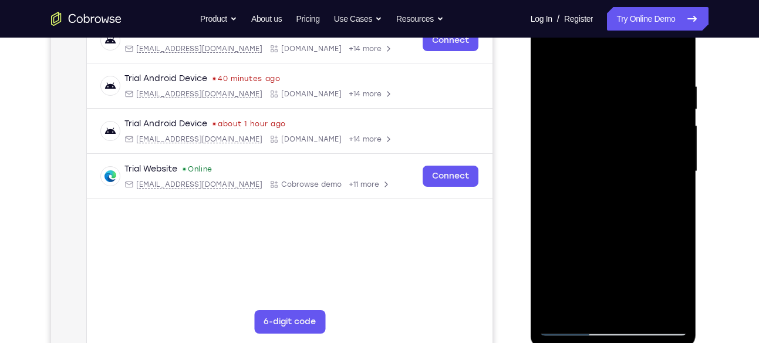
click at [679, 146] on div at bounding box center [614, 171] width 148 height 329
drag, startPoint x: 679, startPoint y: 146, endPoint x: 458, endPoint y: 119, distance: 223.0
click at [531, 119] on html "Online web based iOS Simulators and Android Emulators. Run iPhone, iPad, Mobile…" at bounding box center [614, 174] width 167 height 352
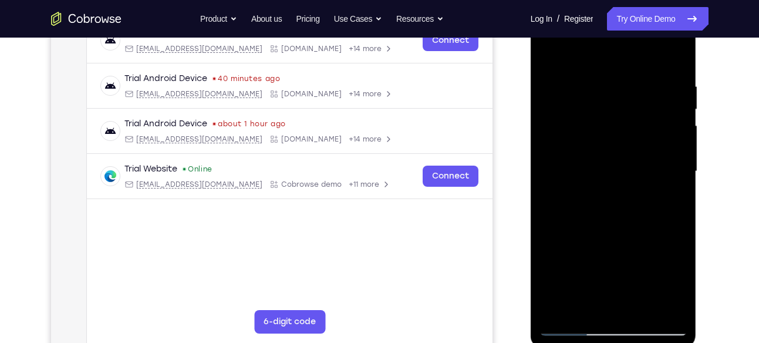
click at [679, 139] on div at bounding box center [614, 171] width 148 height 329
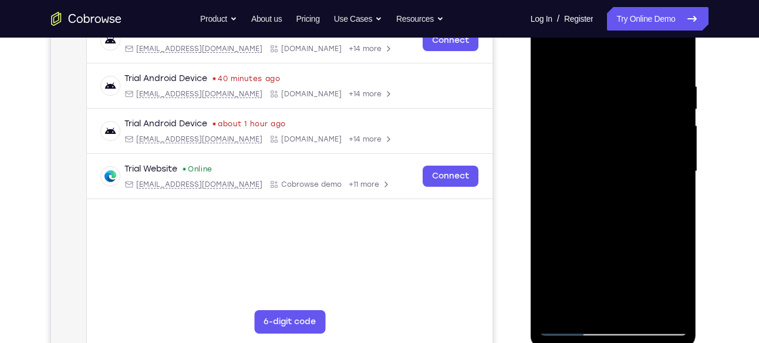
click at [672, 146] on div at bounding box center [614, 171] width 148 height 329
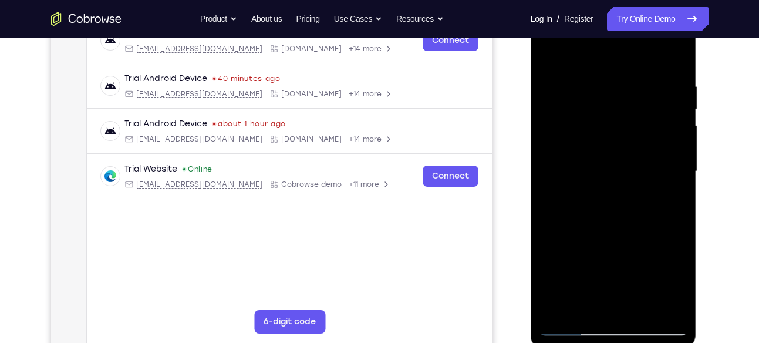
click at [672, 146] on div at bounding box center [614, 171] width 148 height 329
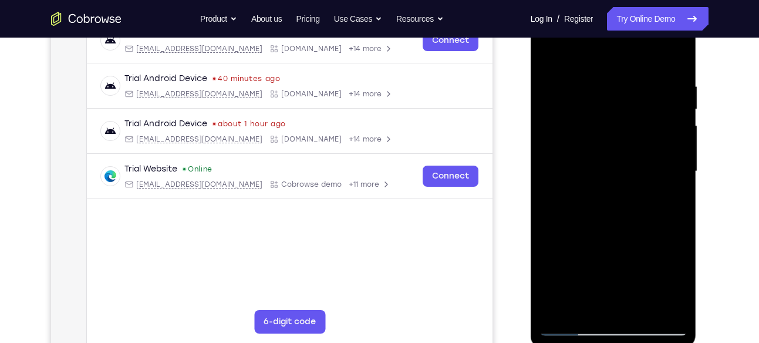
click at [672, 146] on div at bounding box center [614, 171] width 148 height 329
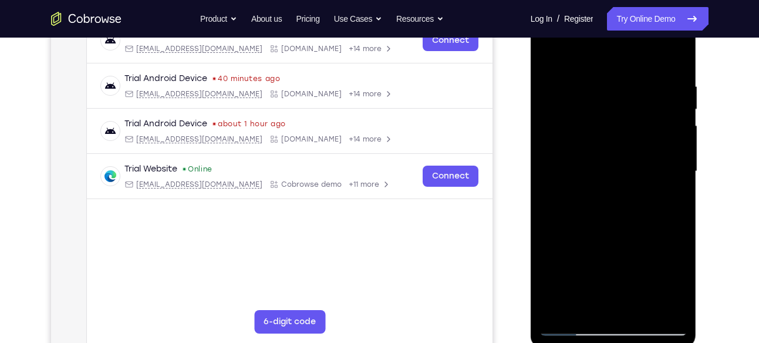
click at [672, 146] on div at bounding box center [614, 171] width 148 height 329
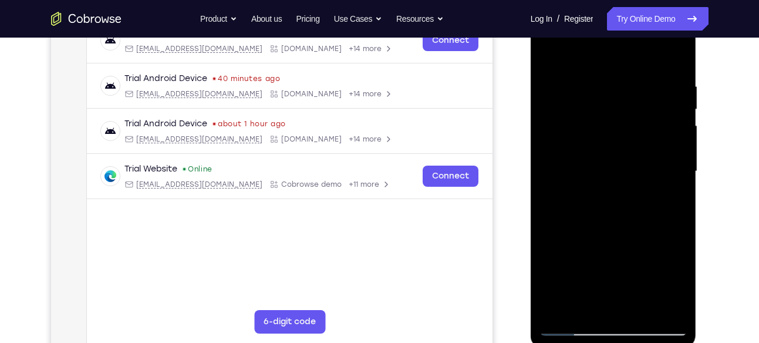
drag, startPoint x: 672, startPoint y: 146, endPoint x: 503, endPoint y: 120, distance: 171.1
click at [531, 120] on html "Online web based iOS Simulators and Android Emulators. Run iPhone, iPad, Mobile…" at bounding box center [614, 174] width 167 height 352
click at [675, 116] on div at bounding box center [614, 171] width 148 height 329
click at [673, 134] on div at bounding box center [614, 171] width 148 height 329
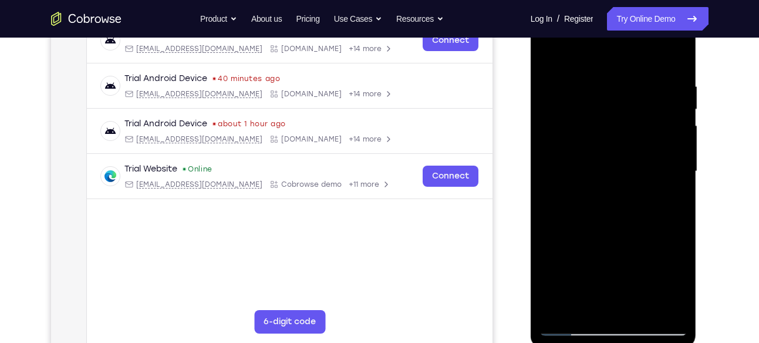
click at [673, 134] on div at bounding box center [614, 171] width 148 height 329
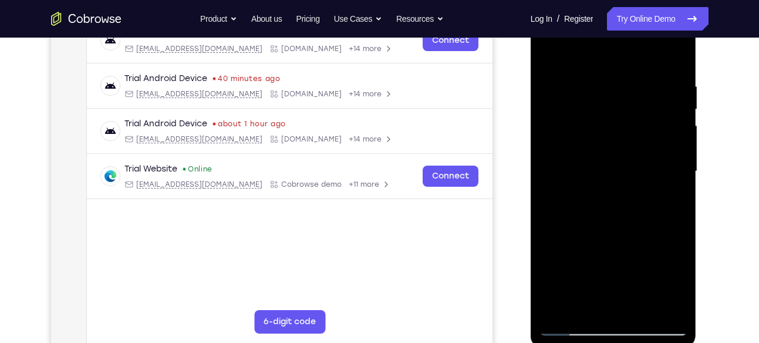
click at [673, 134] on div at bounding box center [614, 171] width 148 height 329
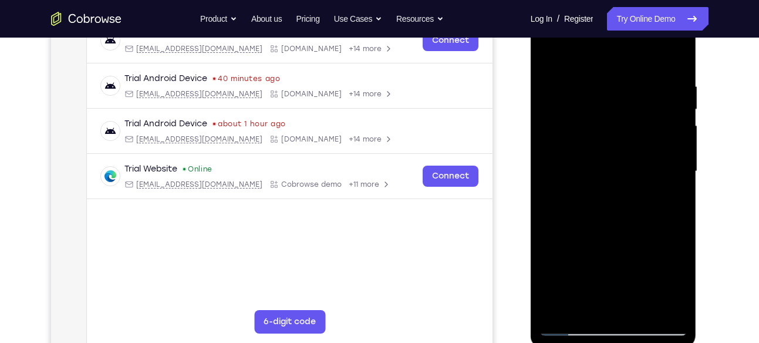
click at [673, 134] on div at bounding box center [614, 171] width 148 height 329
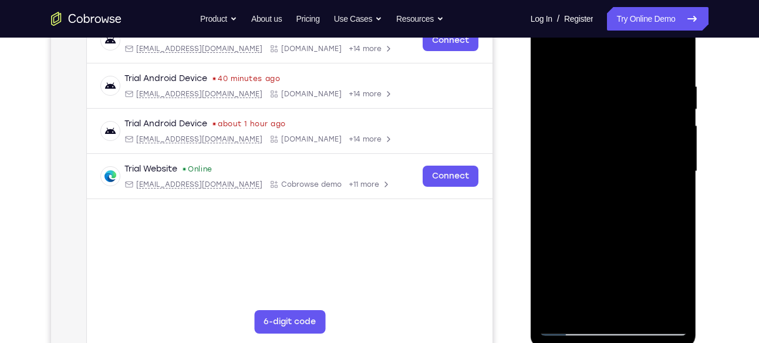
click at [673, 134] on div at bounding box center [614, 171] width 148 height 329
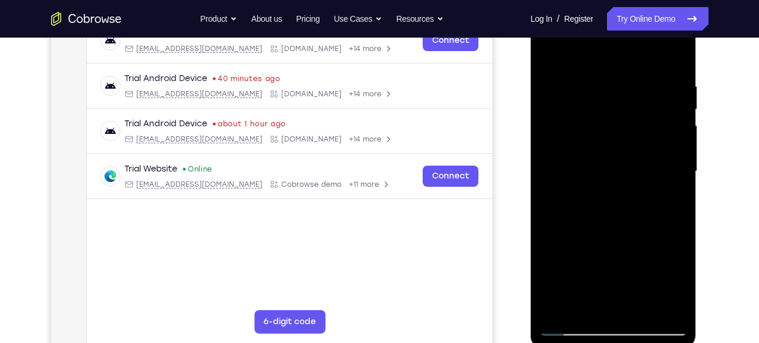
click at [673, 134] on div at bounding box center [614, 171] width 148 height 329
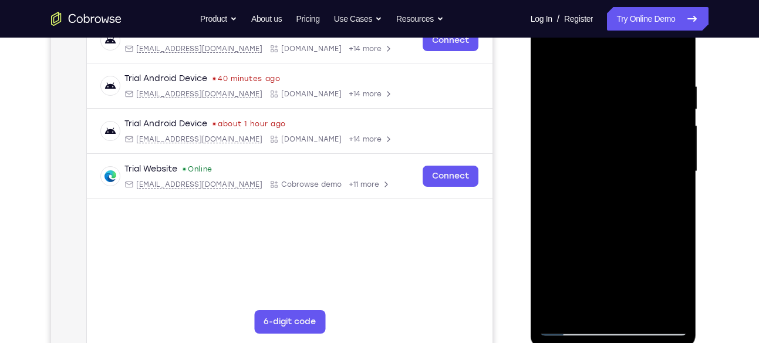
click at [673, 134] on div at bounding box center [614, 171] width 148 height 329
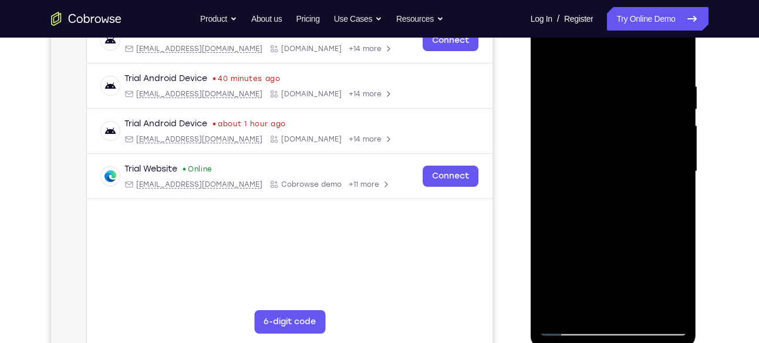
click at [673, 134] on div at bounding box center [614, 171] width 148 height 329
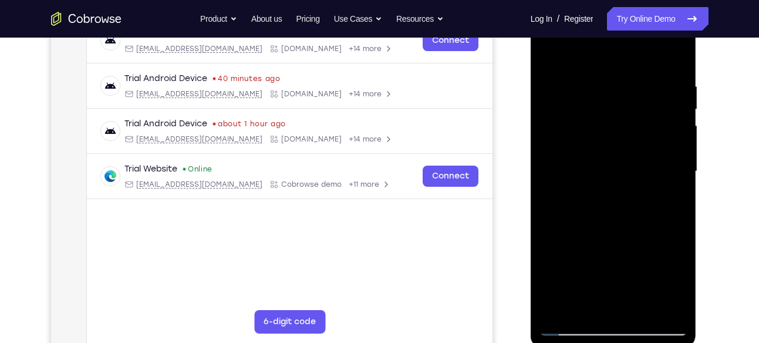
click at [673, 134] on div at bounding box center [614, 171] width 148 height 329
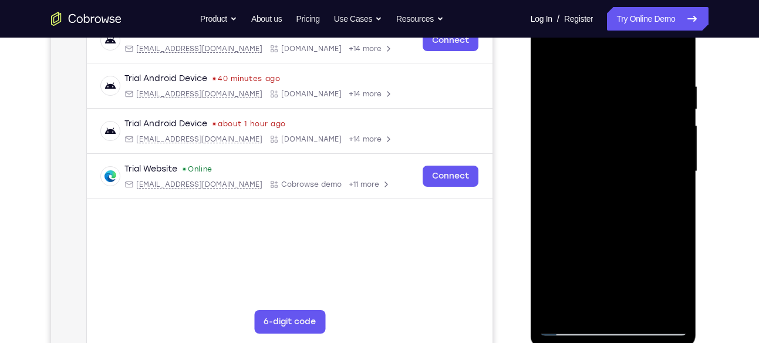
click at [673, 134] on div at bounding box center [614, 171] width 148 height 329
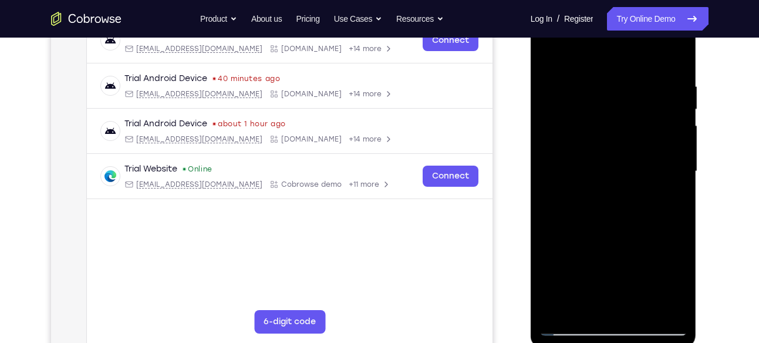
click at [673, 134] on div at bounding box center [614, 171] width 148 height 329
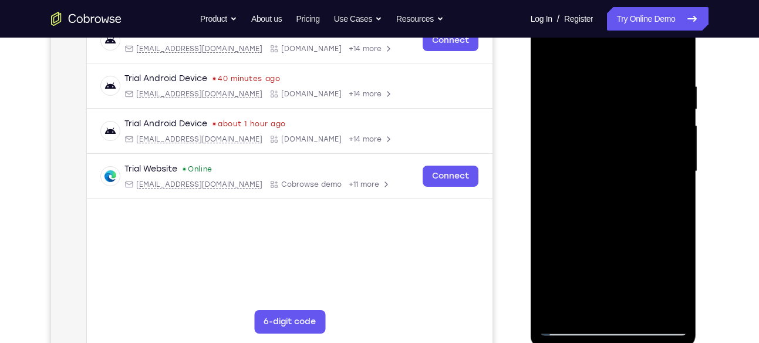
click at [673, 134] on div at bounding box center [614, 171] width 148 height 329
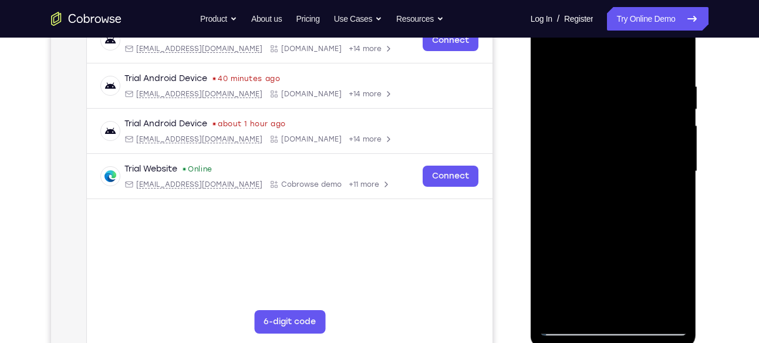
click at [673, 134] on div at bounding box center [614, 171] width 148 height 329
click at [559, 157] on div at bounding box center [614, 171] width 148 height 329
click at [560, 157] on div at bounding box center [614, 171] width 148 height 329
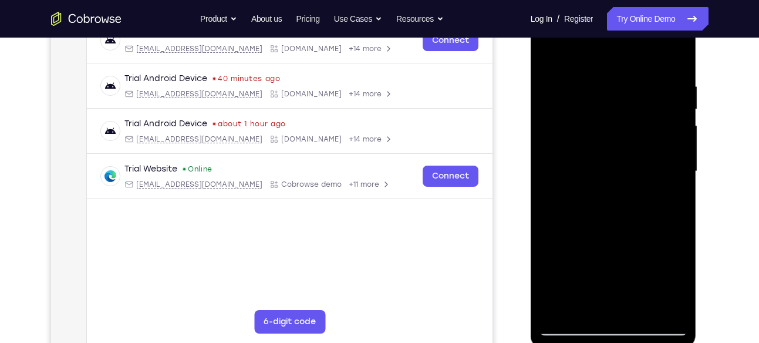
click at [560, 164] on div at bounding box center [614, 171] width 148 height 329
click at [556, 169] on div at bounding box center [614, 171] width 148 height 329
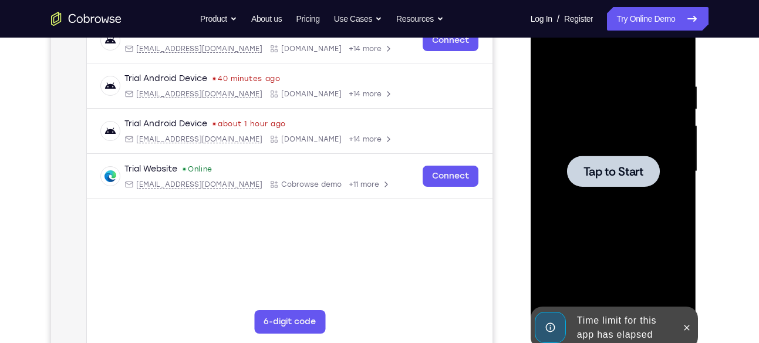
click at [696, 329] on div at bounding box center [687, 328] width 19 height 42
